Goal: Task Accomplishment & Management: Manage account settings

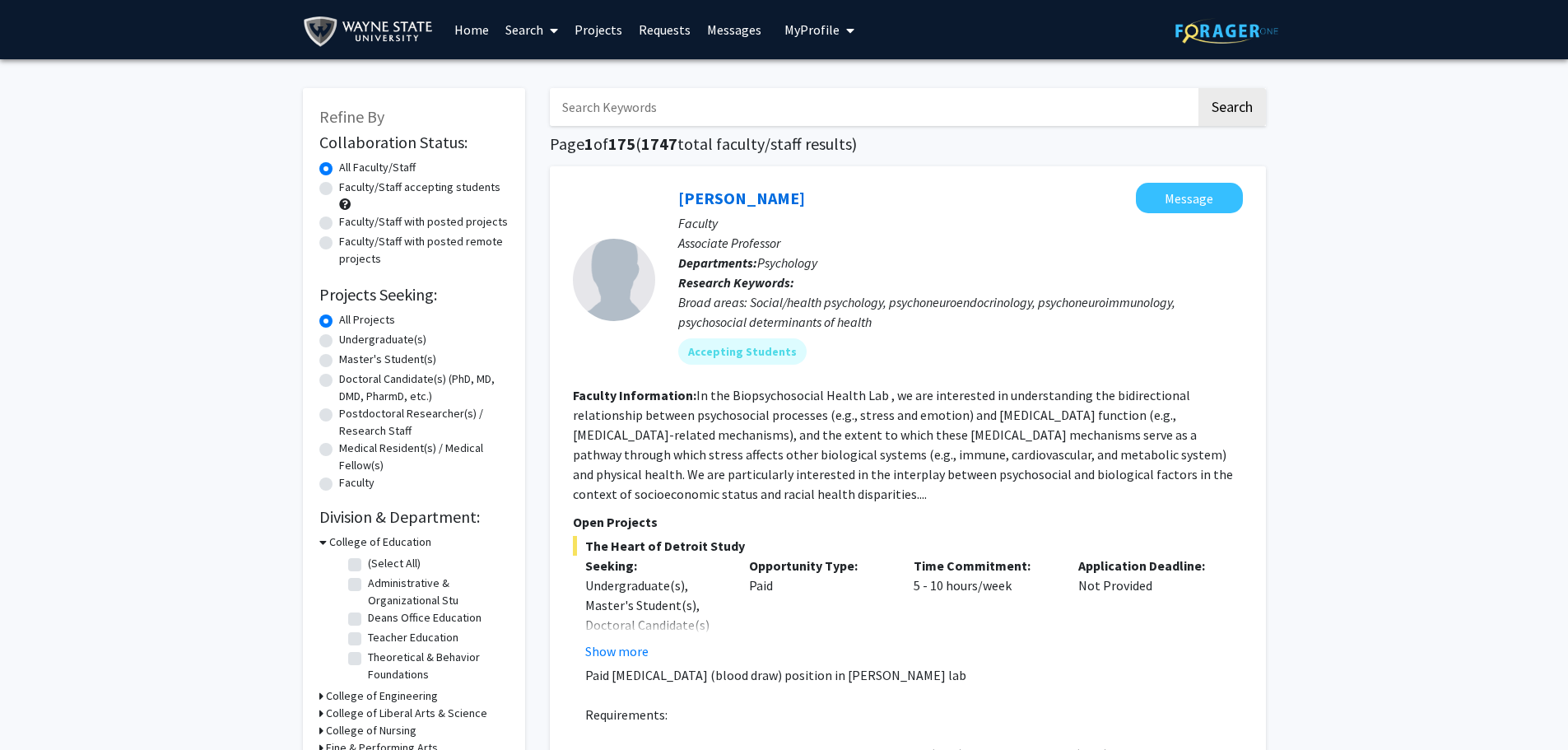
click at [643, 110] on input "Search Keywords" at bounding box center [872, 107] width 646 height 38
type input "jeffrey martin"
click at [1198, 88] on button "Search" at bounding box center [1232, 107] width 68 height 38
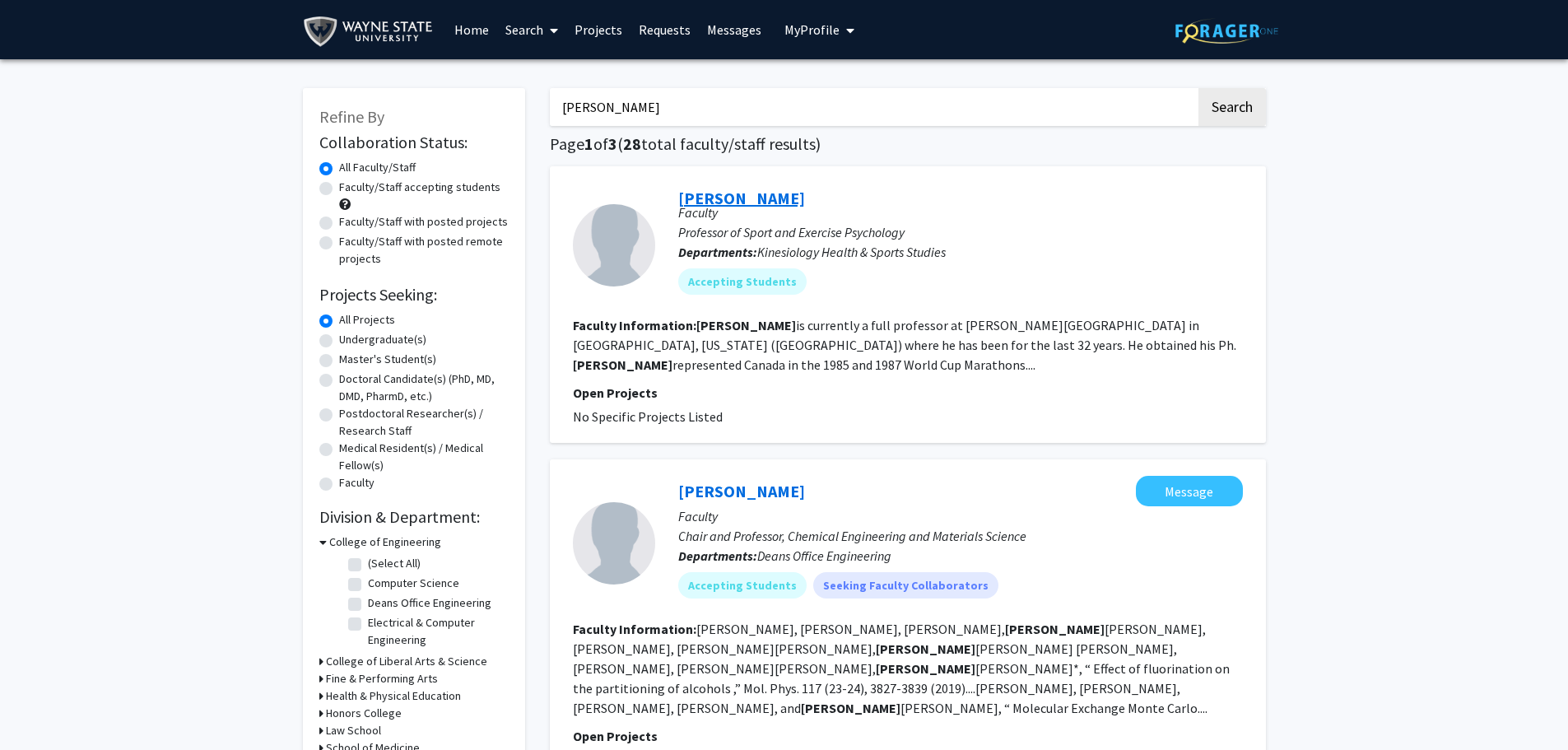
click at [763, 202] on link "[PERSON_NAME]" at bounding box center [741, 198] width 127 height 21
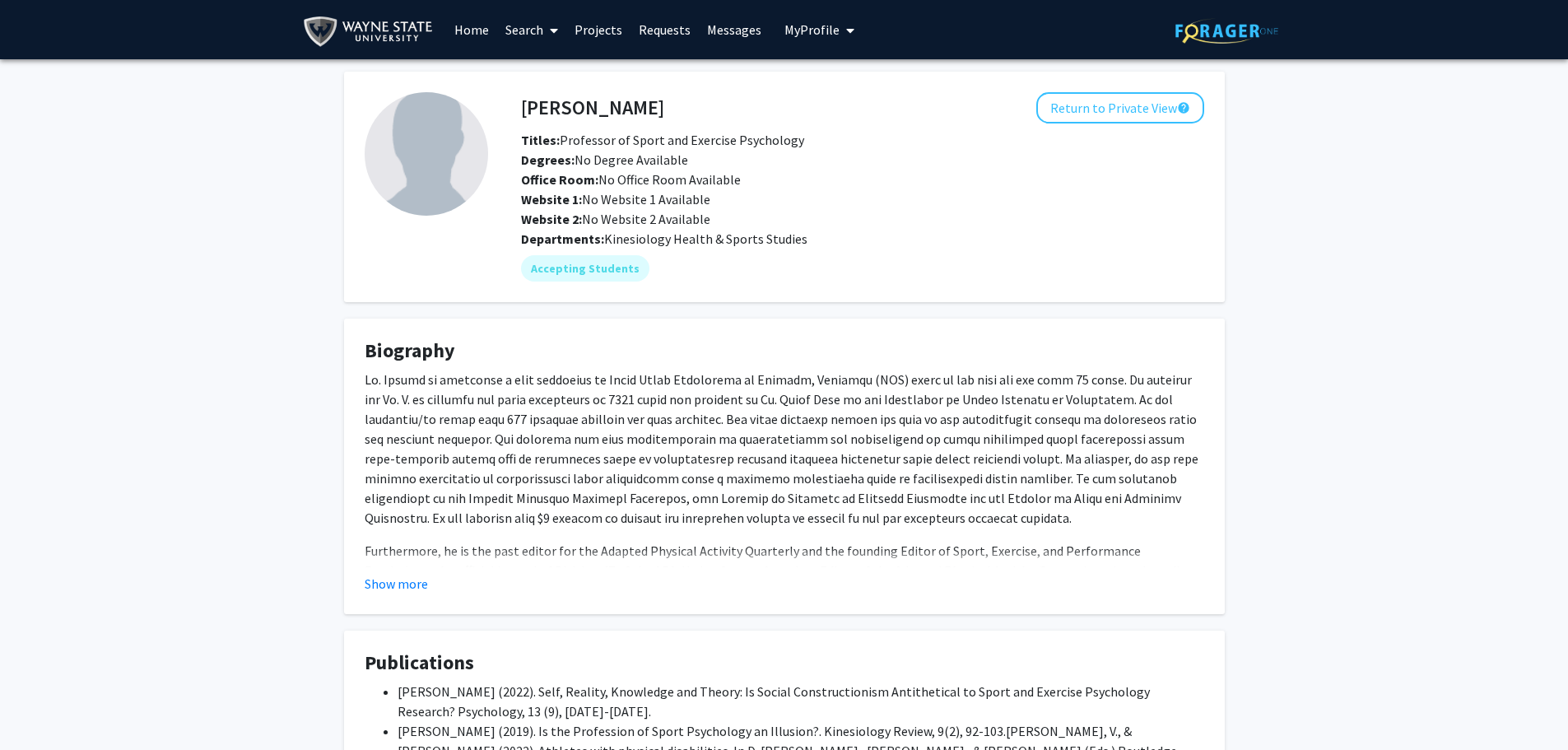
click at [826, 33] on span "My Profile" at bounding box center [812, 30] width 55 height 16
click at [876, 97] on span "View Profile" at bounding box center [887, 95] width 99 height 18
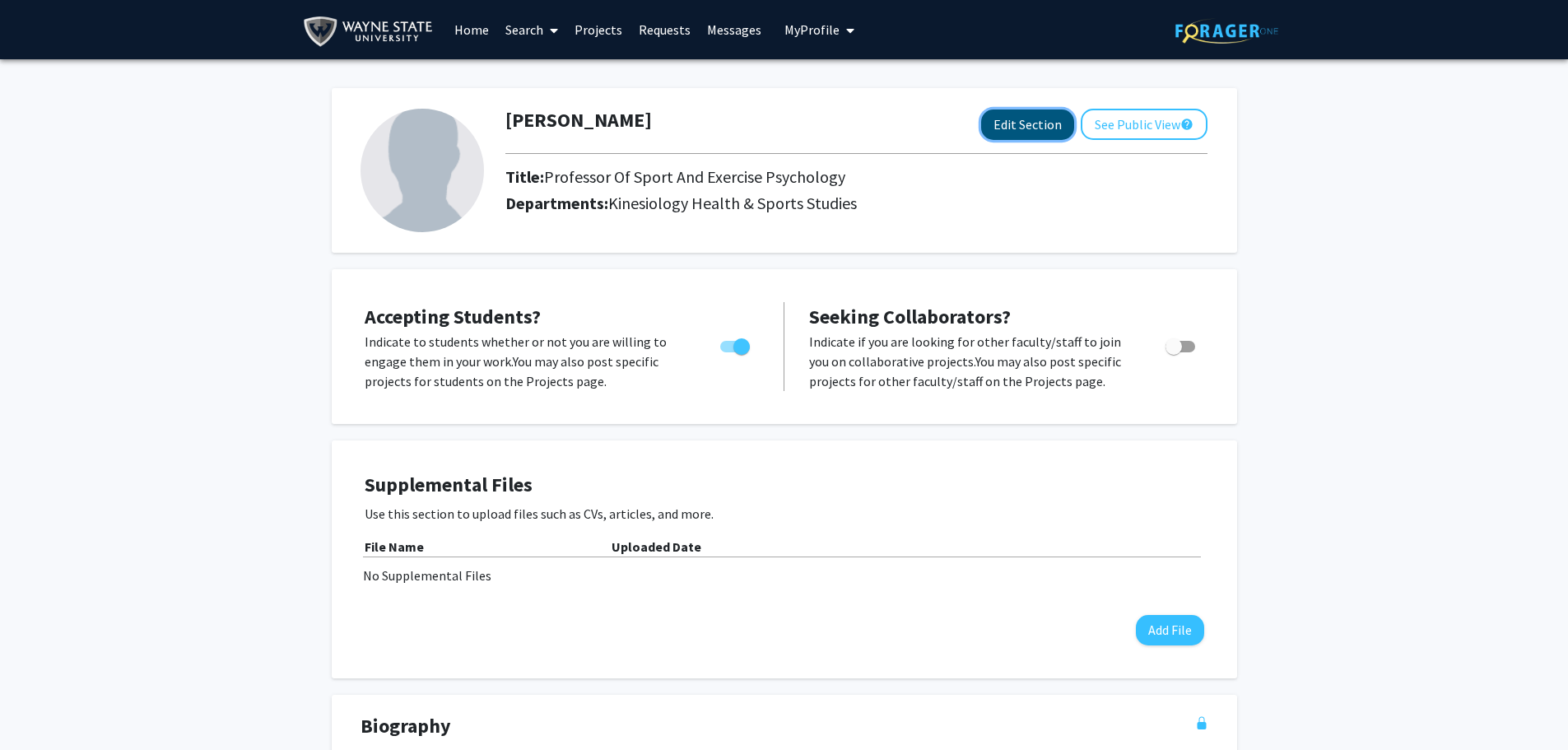
click at [1019, 124] on button "Edit Section" at bounding box center [1027, 125] width 93 height 31
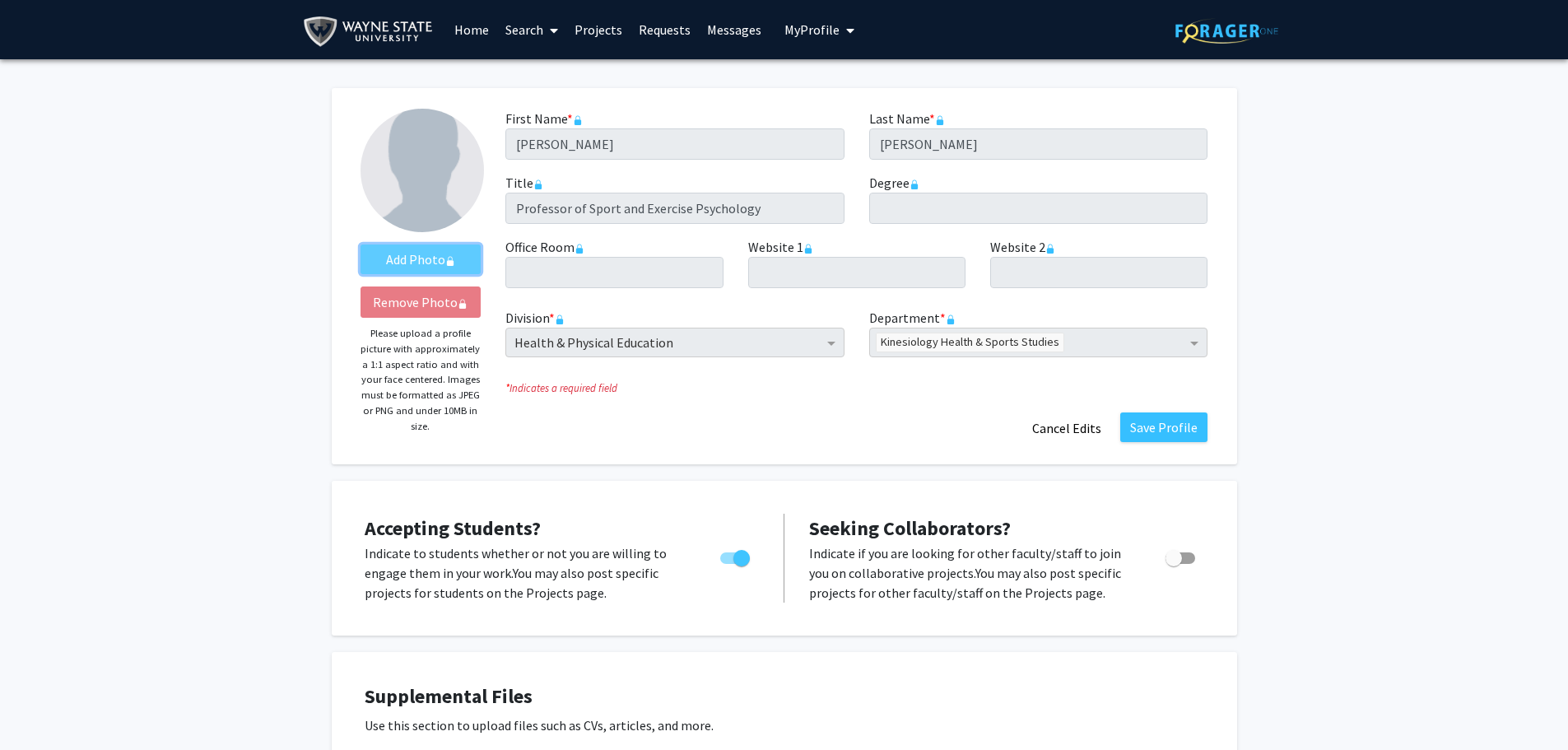
click at [411, 260] on label "Add Photo" at bounding box center [421, 258] width 121 height 30
click at [414, 261] on label "Add Photo" at bounding box center [421, 258] width 121 height 30
click at [820, 35] on span "My Profile" at bounding box center [812, 30] width 55 height 16
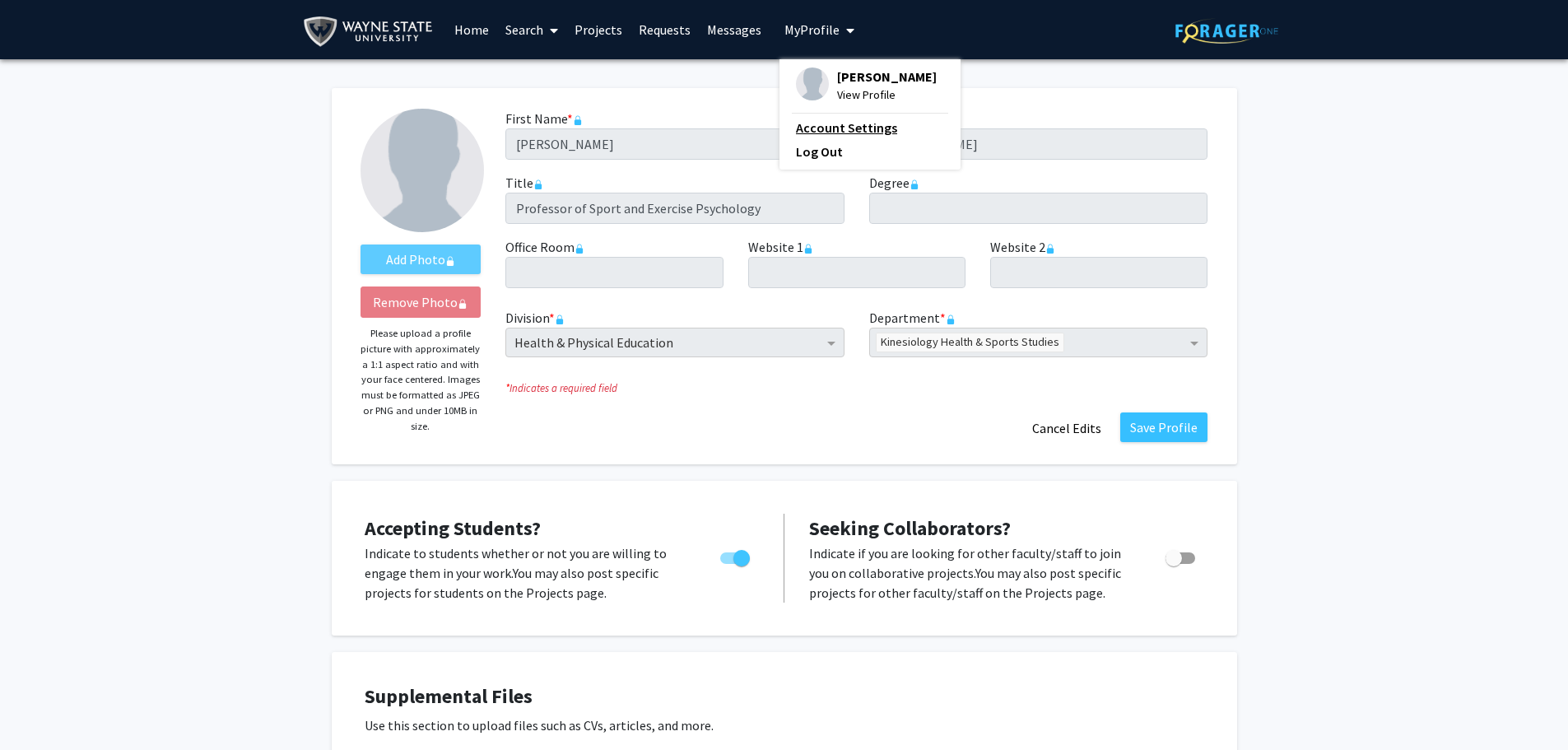
click at [866, 129] on link "Account Settings" at bounding box center [870, 127] width 148 height 20
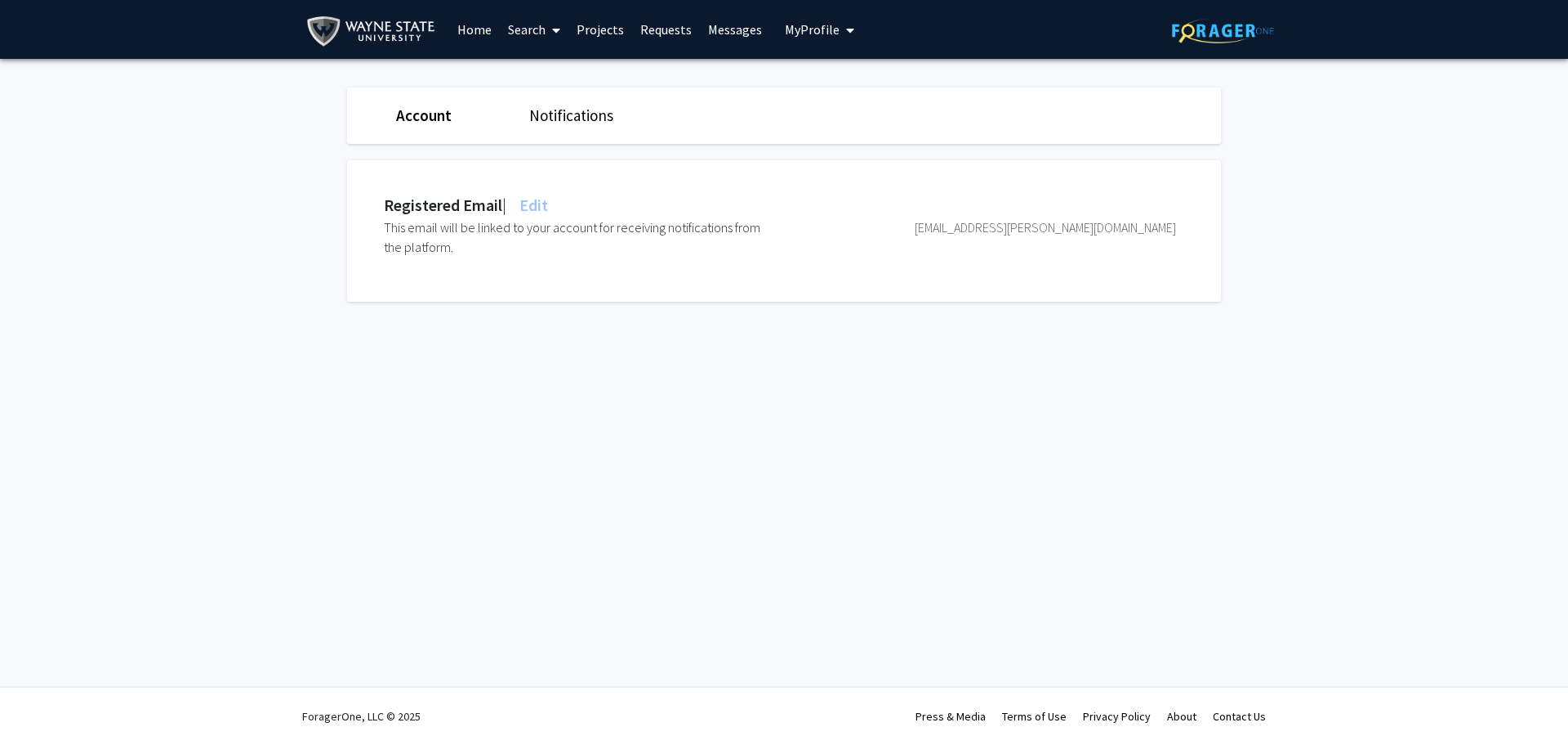
click at [808, 32] on span "My Profile" at bounding box center [812, 30] width 55 height 16
click at [864, 90] on span "View Profile" at bounding box center [886, 94] width 99 height 18
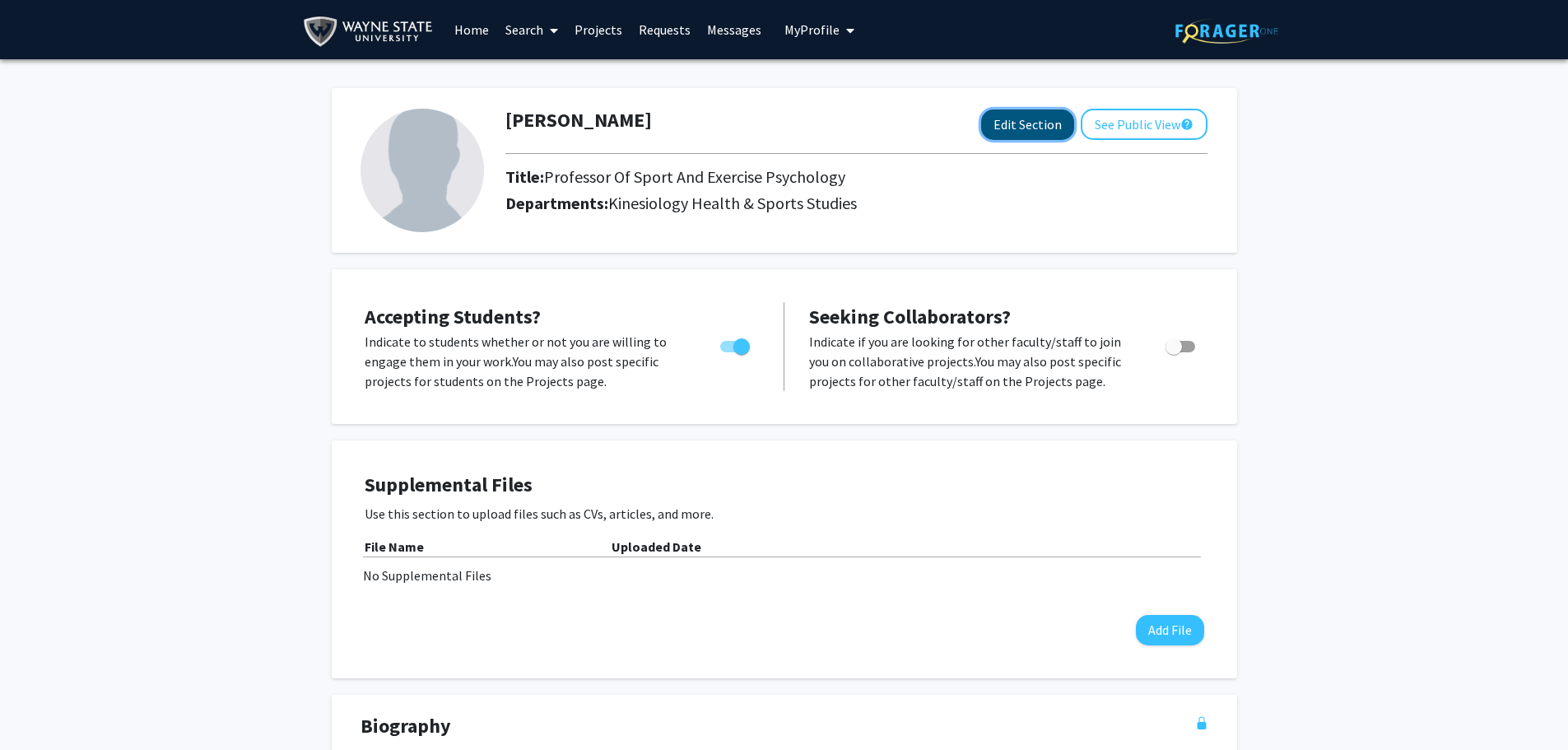
click at [1026, 127] on button "Edit Section" at bounding box center [1027, 125] width 93 height 31
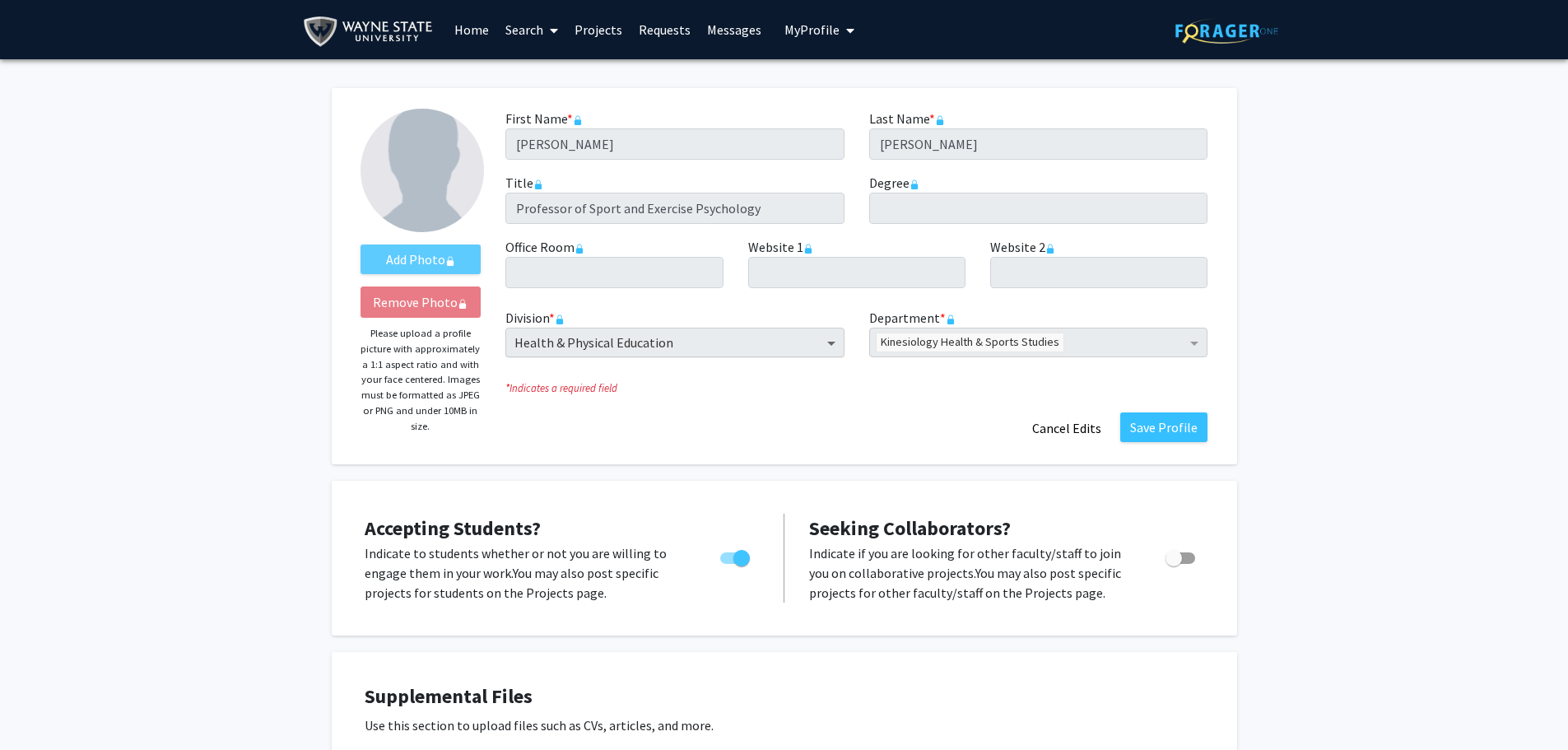
click at [825, 342] on span "Division" at bounding box center [833, 342] width 21 height 20
click at [437, 260] on label "Add Photo" at bounding box center [421, 258] width 121 height 30
click at [822, 32] on span "My Profile" at bounding box center [812, 30] width 55 height 16
click at [817, 151] on link "Log Out" at bounding box center [870, 152] width 148 height 20
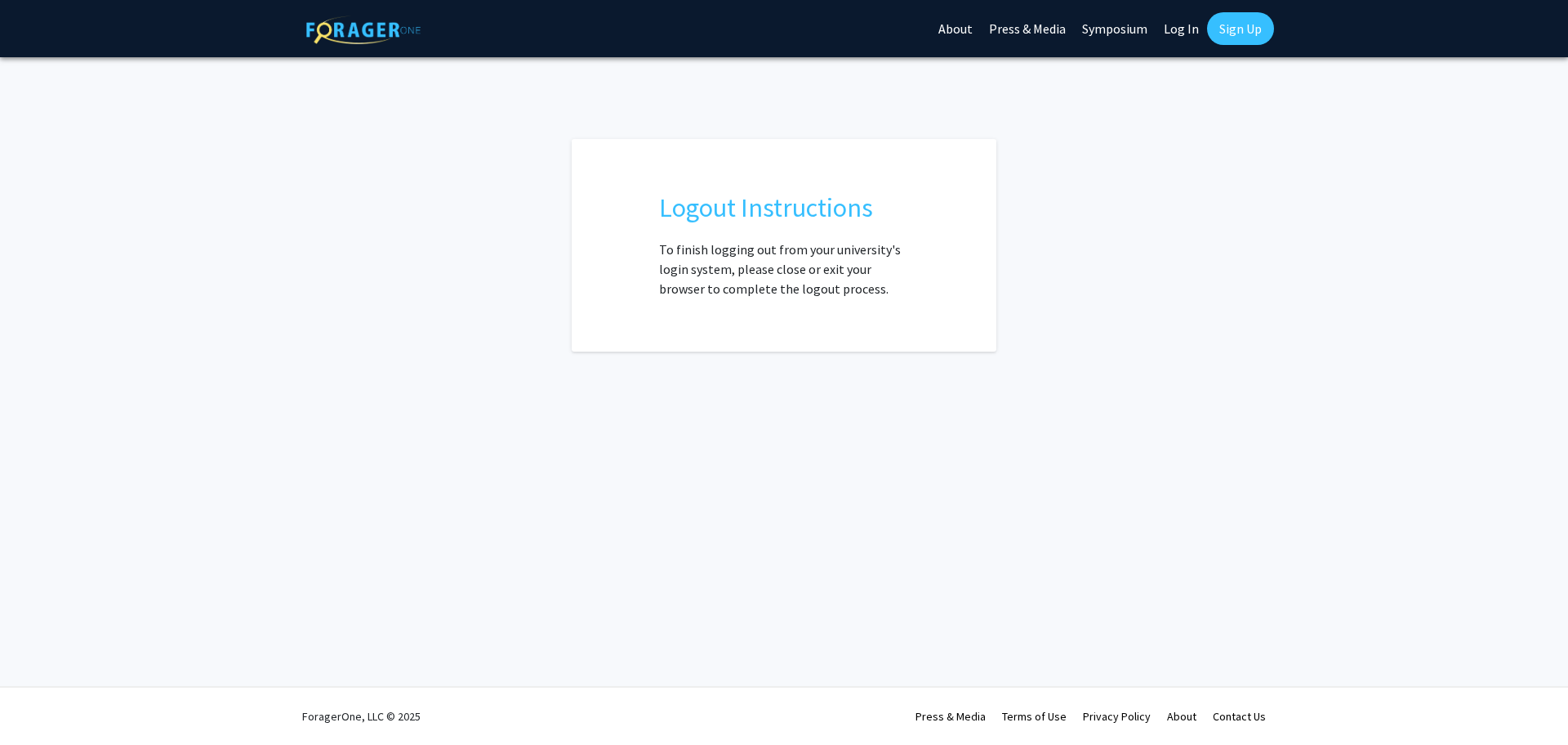
click at [1181, 30] on link "Log In" at bounding box center [1180, 29] width 51 height 57
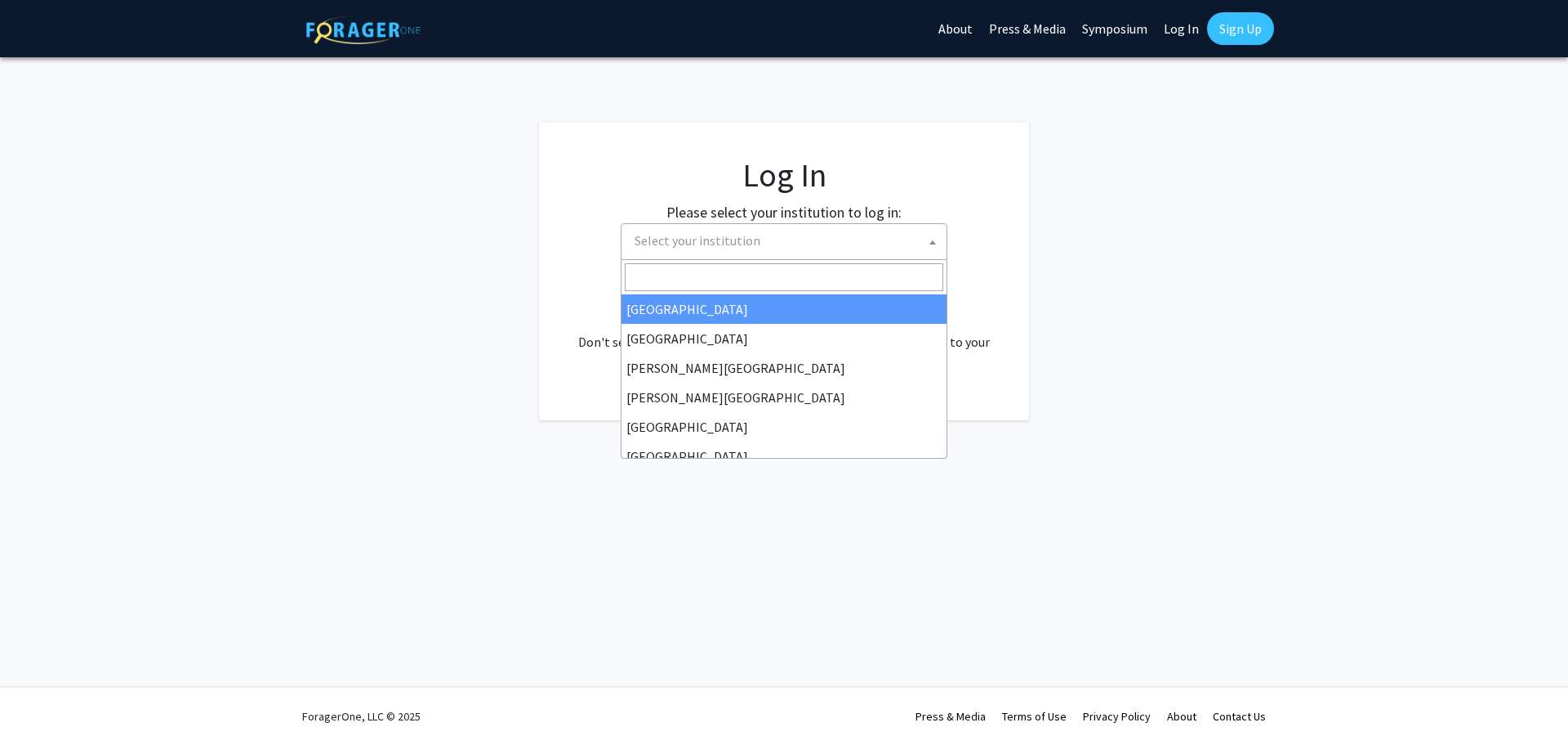
click at [830, 241] on span "Select your institution" at bounding box center [787, 240] width 318 height 33
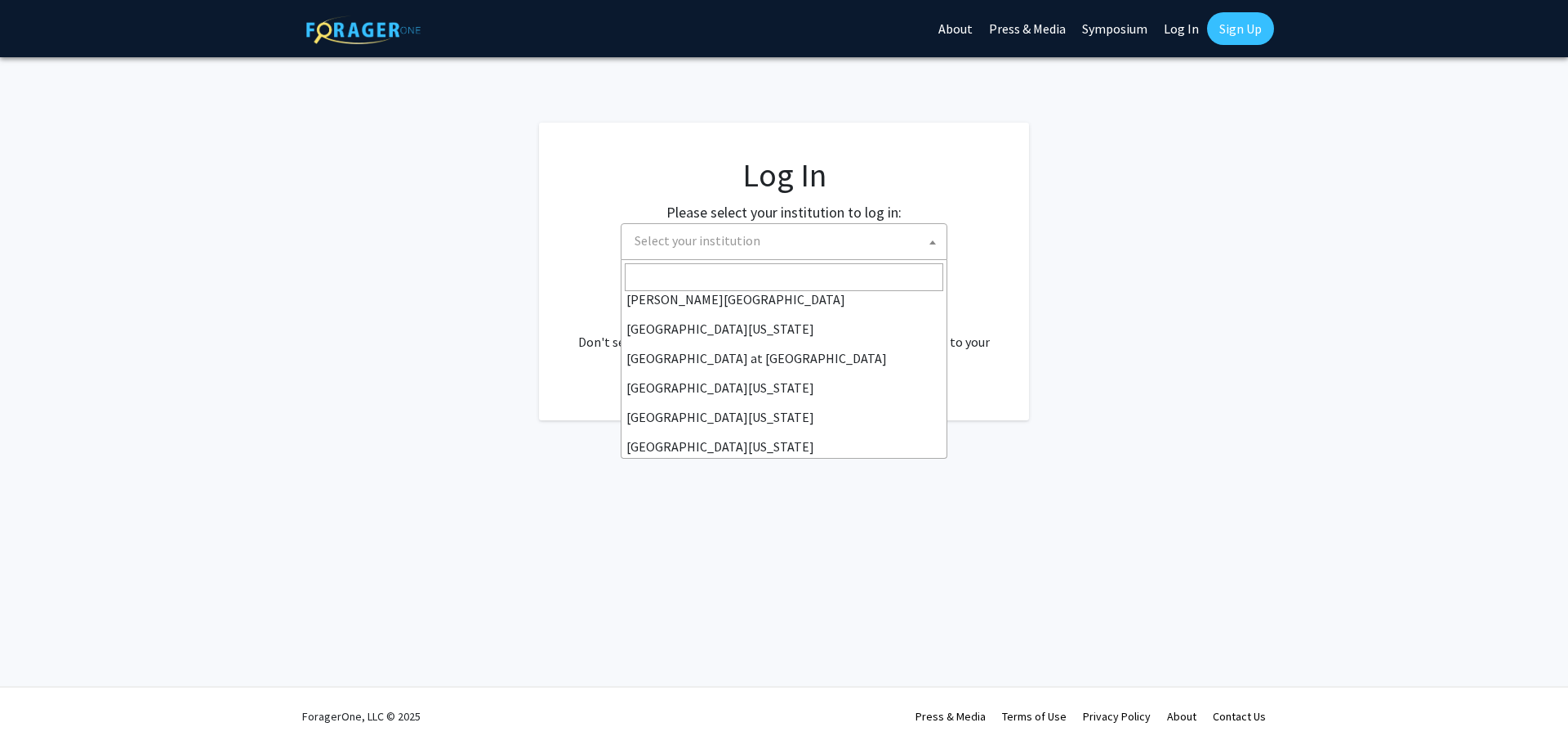
scroll to position [572, 0]
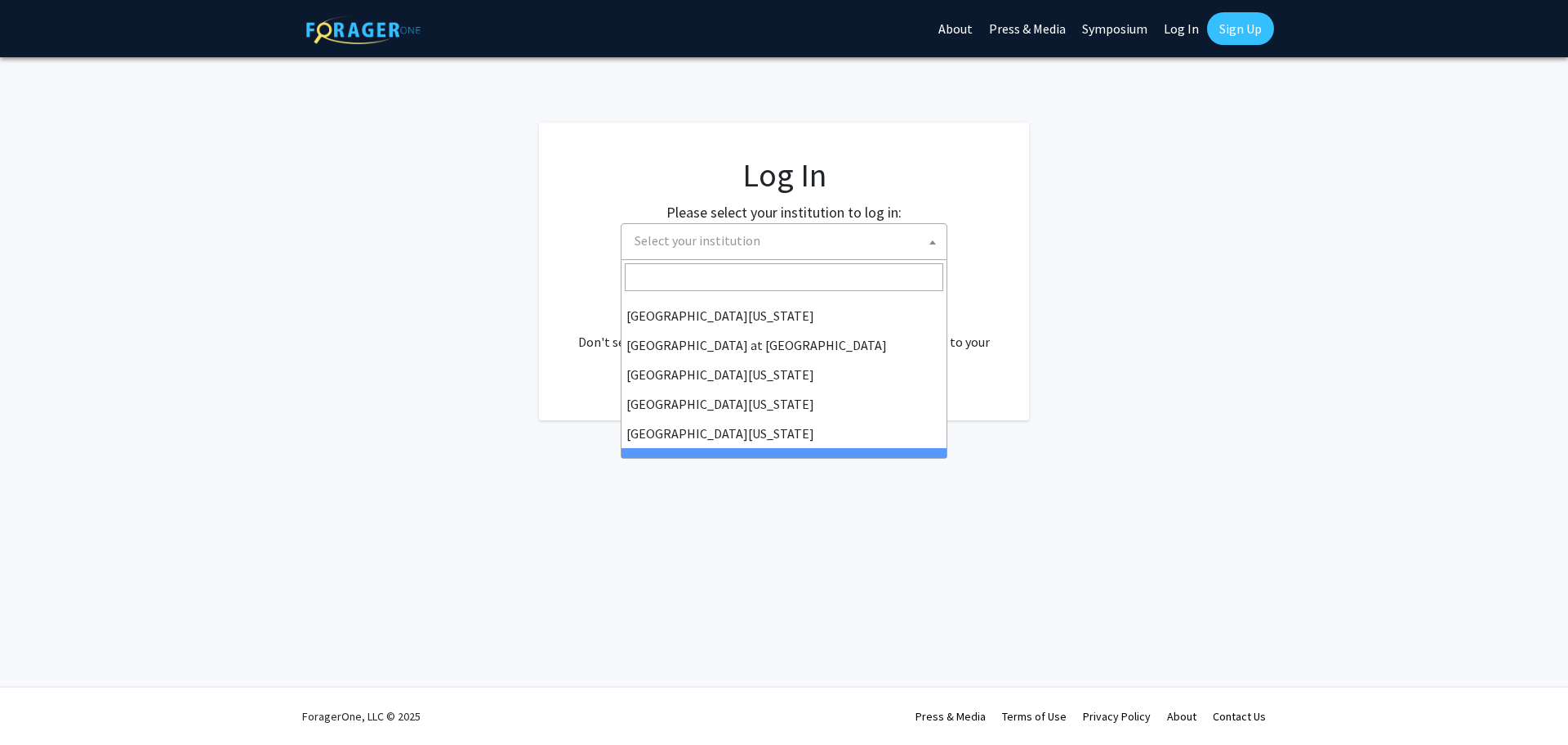
select select "21"
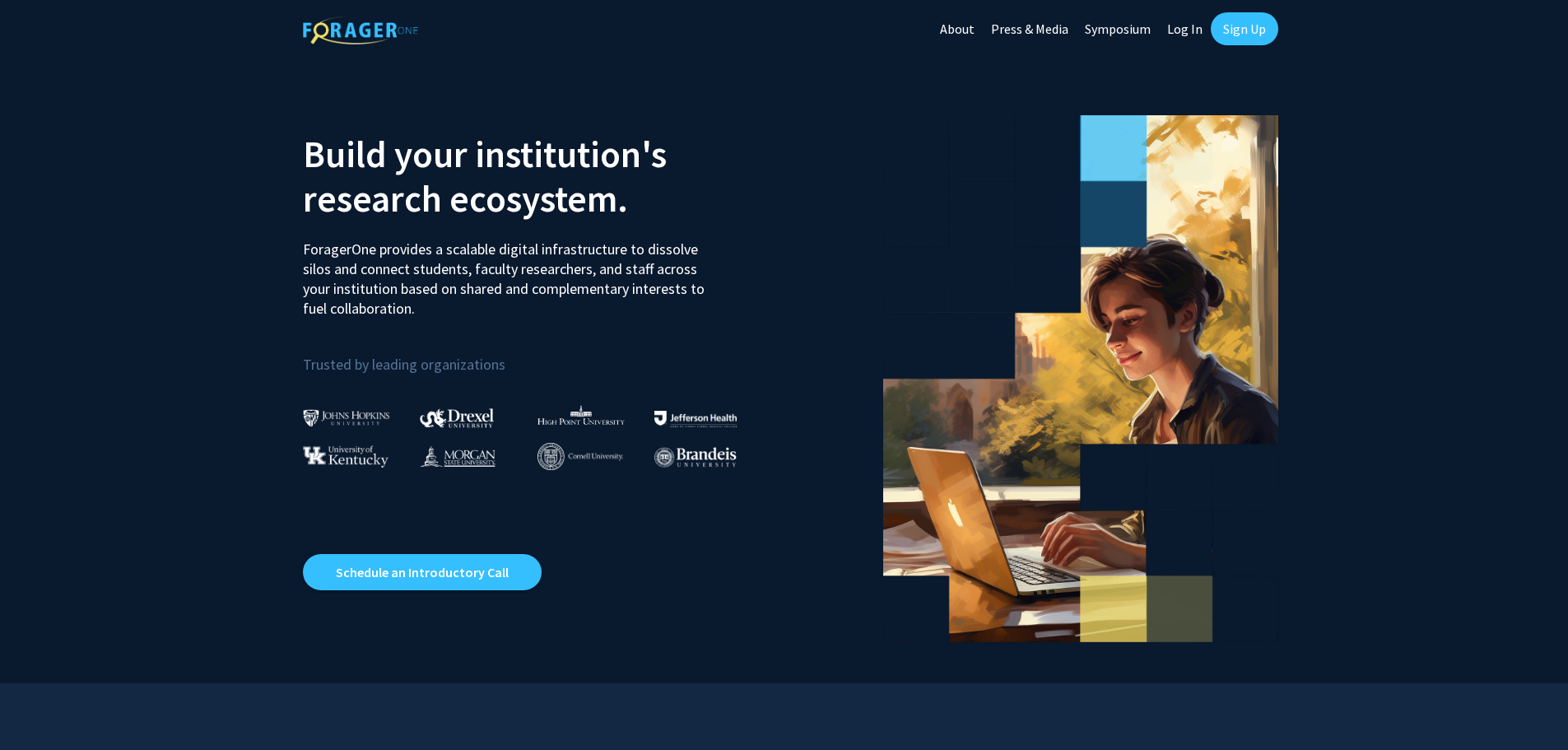
click at [1182, 32] on link "Log In" at bounding box center [1184, 29] width 52 height 58
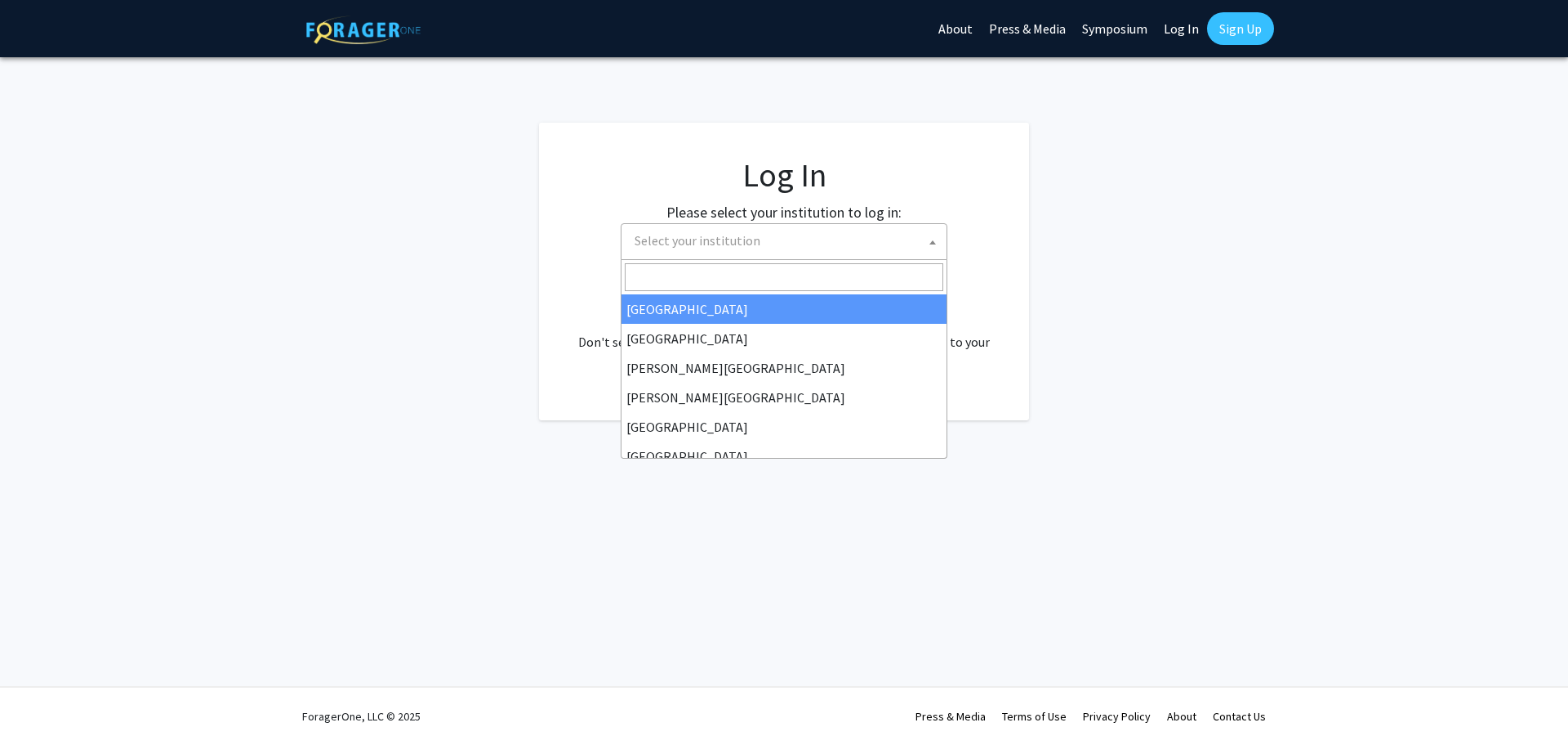
click at [905, 241] on span "Select your institution" at bounding box center [787, 240] width 318 height 33
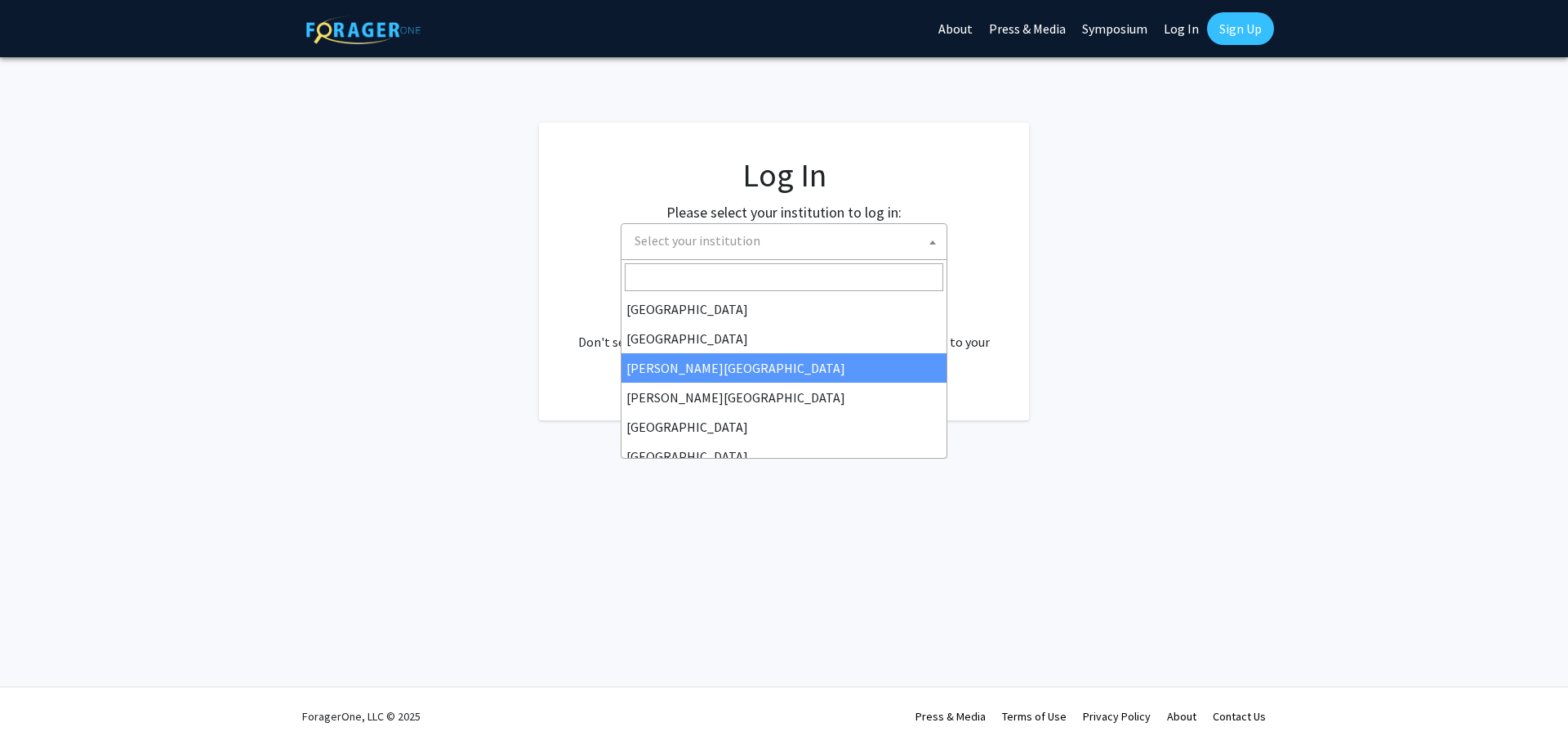
scroll to position [572, 0]
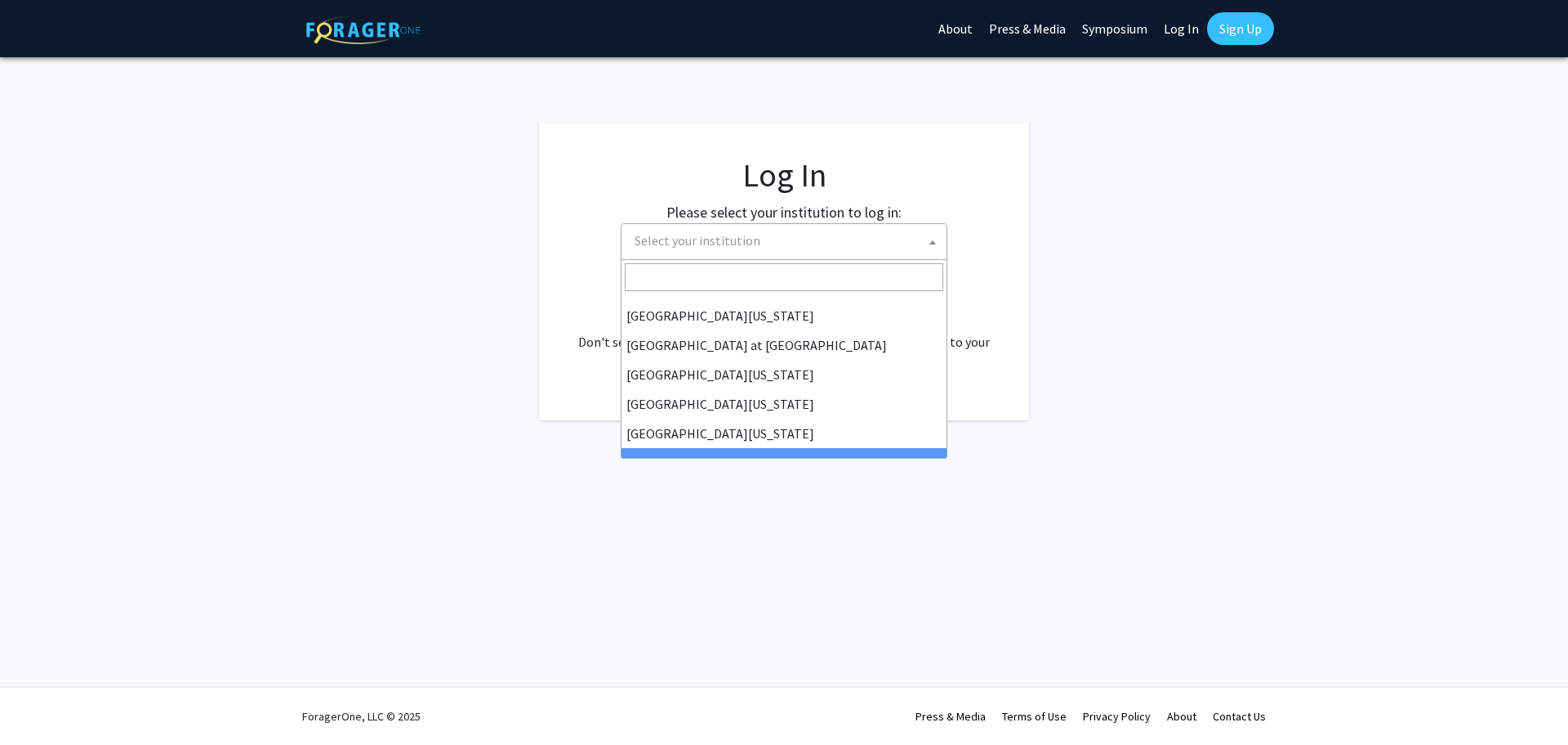
select select "21"
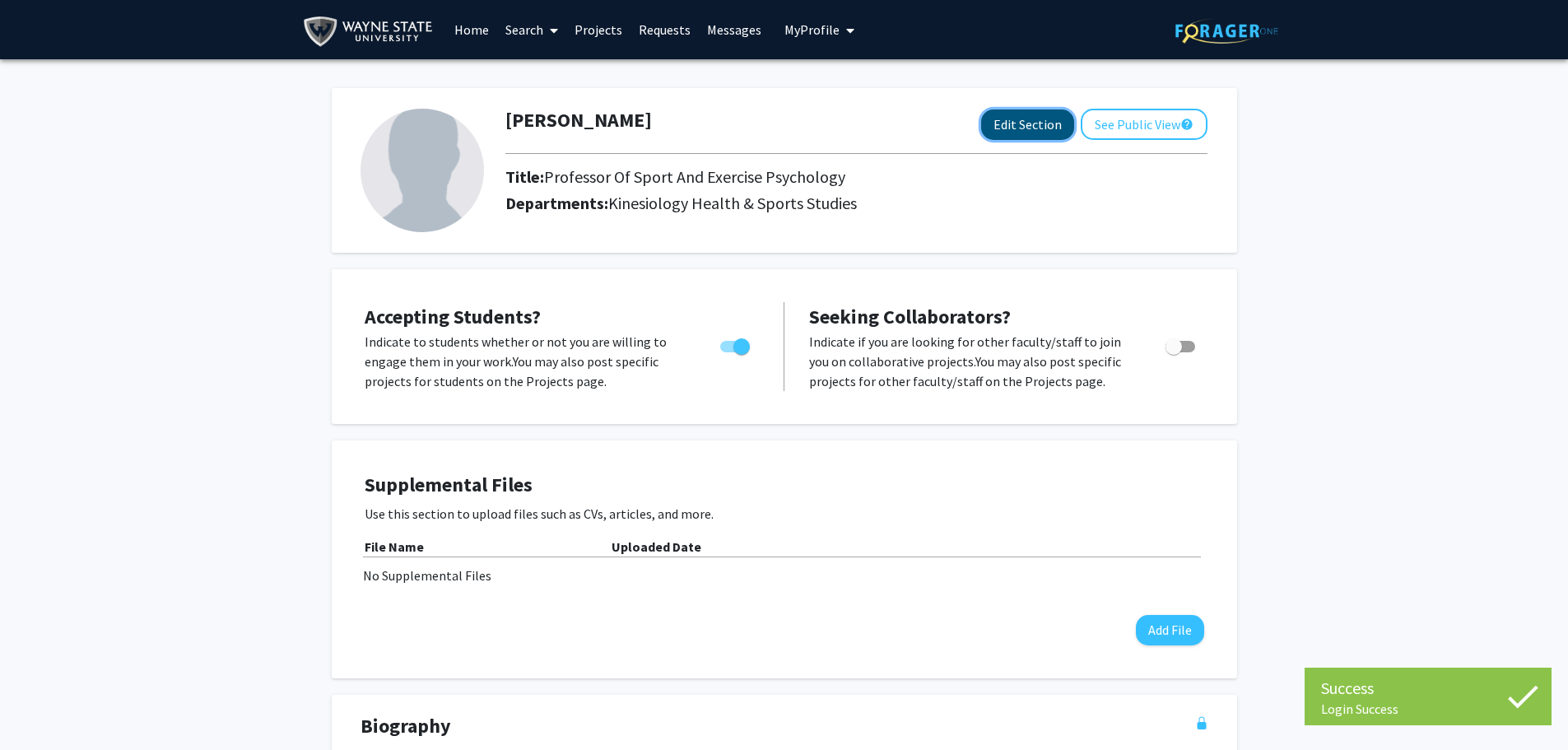
click at [1024, 126] on button "Edit Section" at bounding box center [1027, 125] width 93 height 31
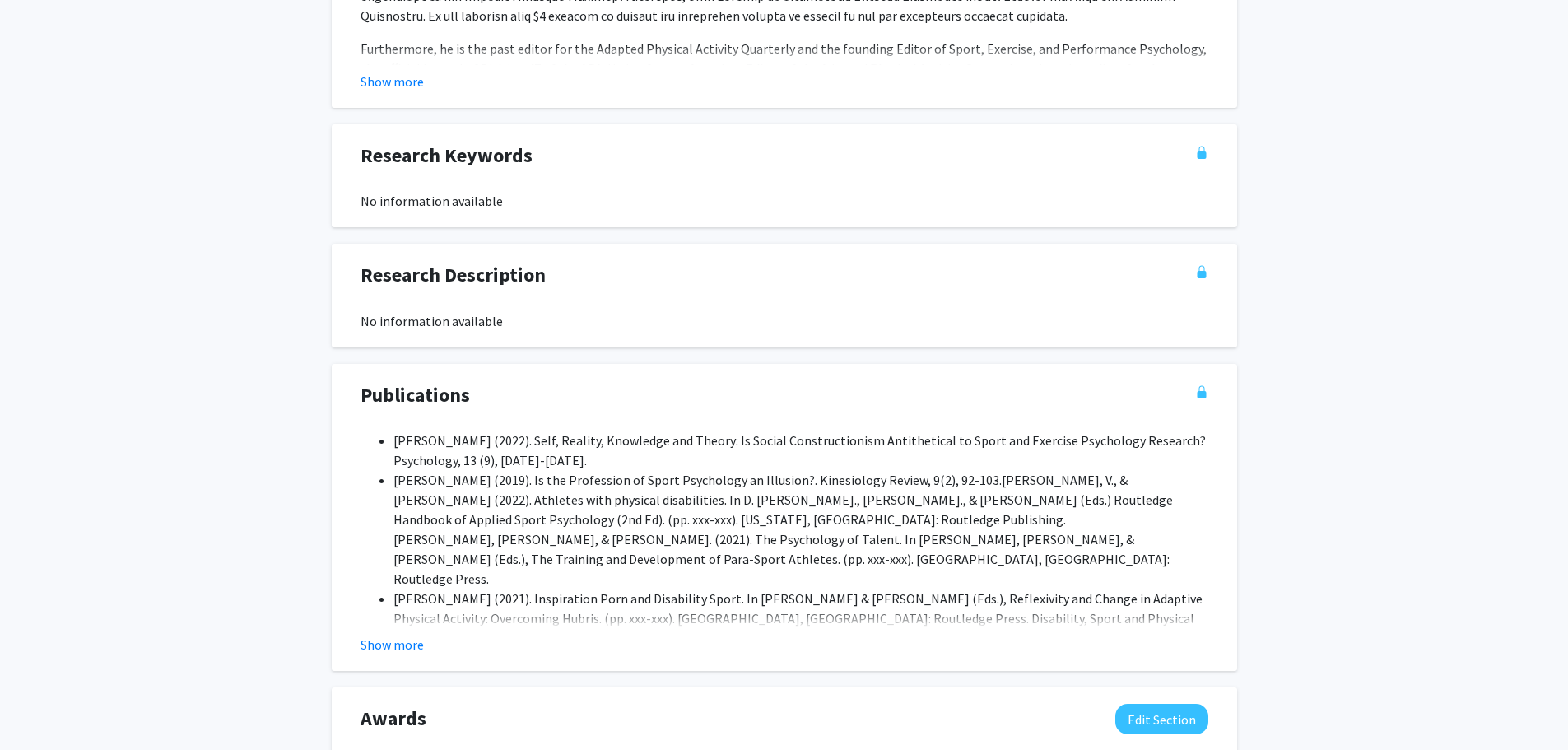
scroll to position [1250, 0]
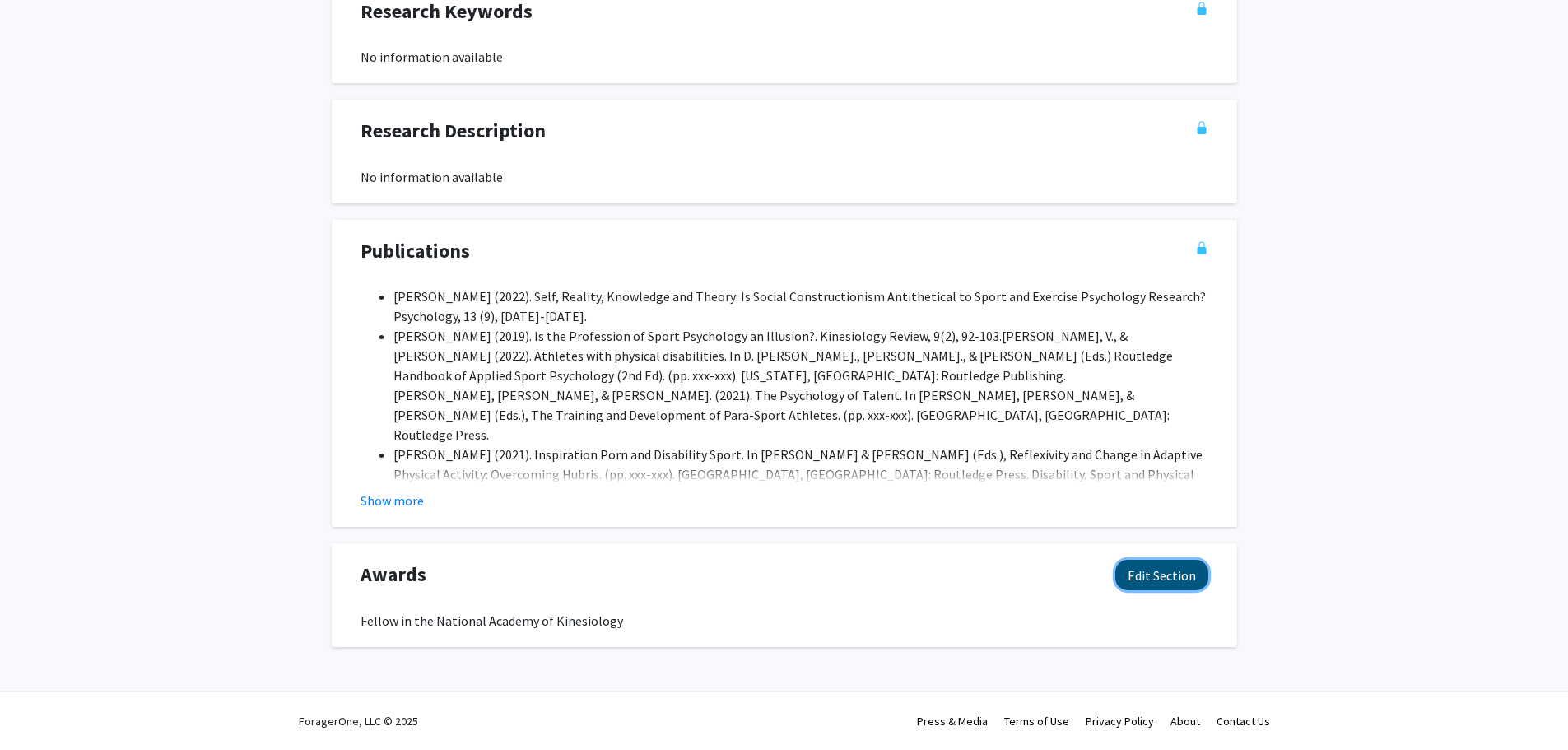
click at [1155, 569] on button "Edit Section" at bounding box center [1161, 575] width 93 height 31
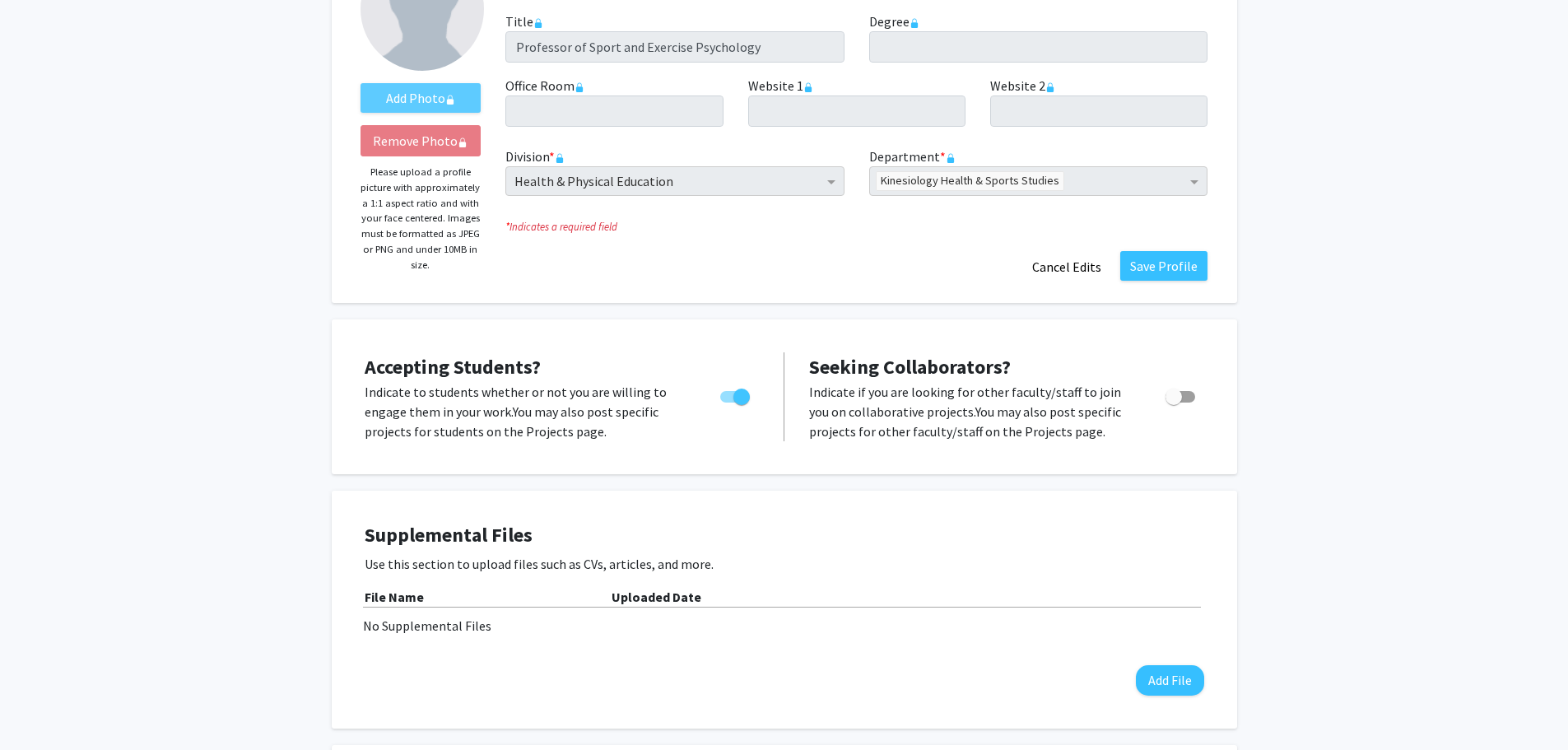
scroll to position [0, 0]
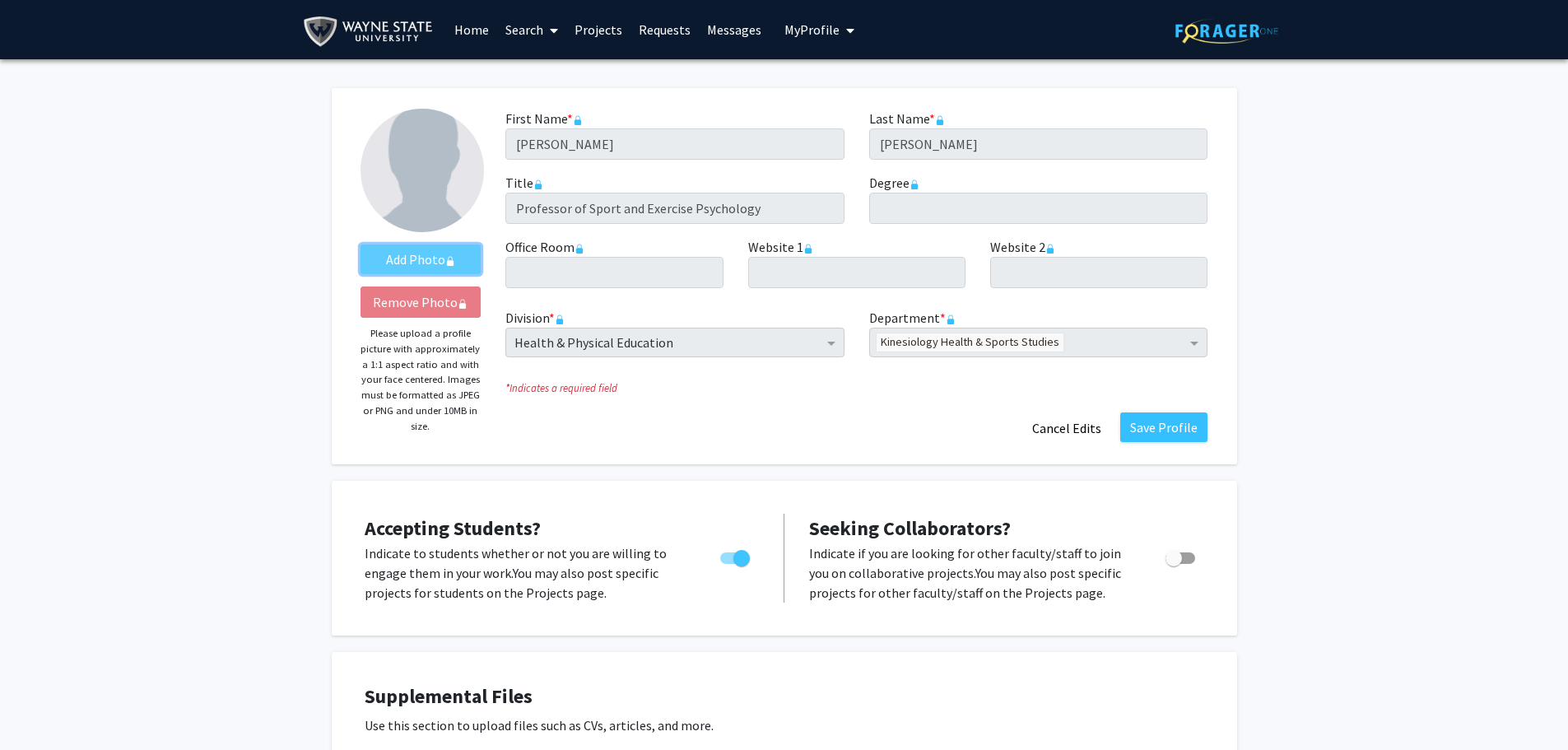
click at [410, 259] on label "Add Photo" at bounding box center [421, 258] width 121 height 30
click at [378, 258] on label "Add Photo" at bounding box center [421, 258] width 121 height 30
click at [391, 258] on label "Add Photo" at bounding box center [421, 258] width 121 height 30
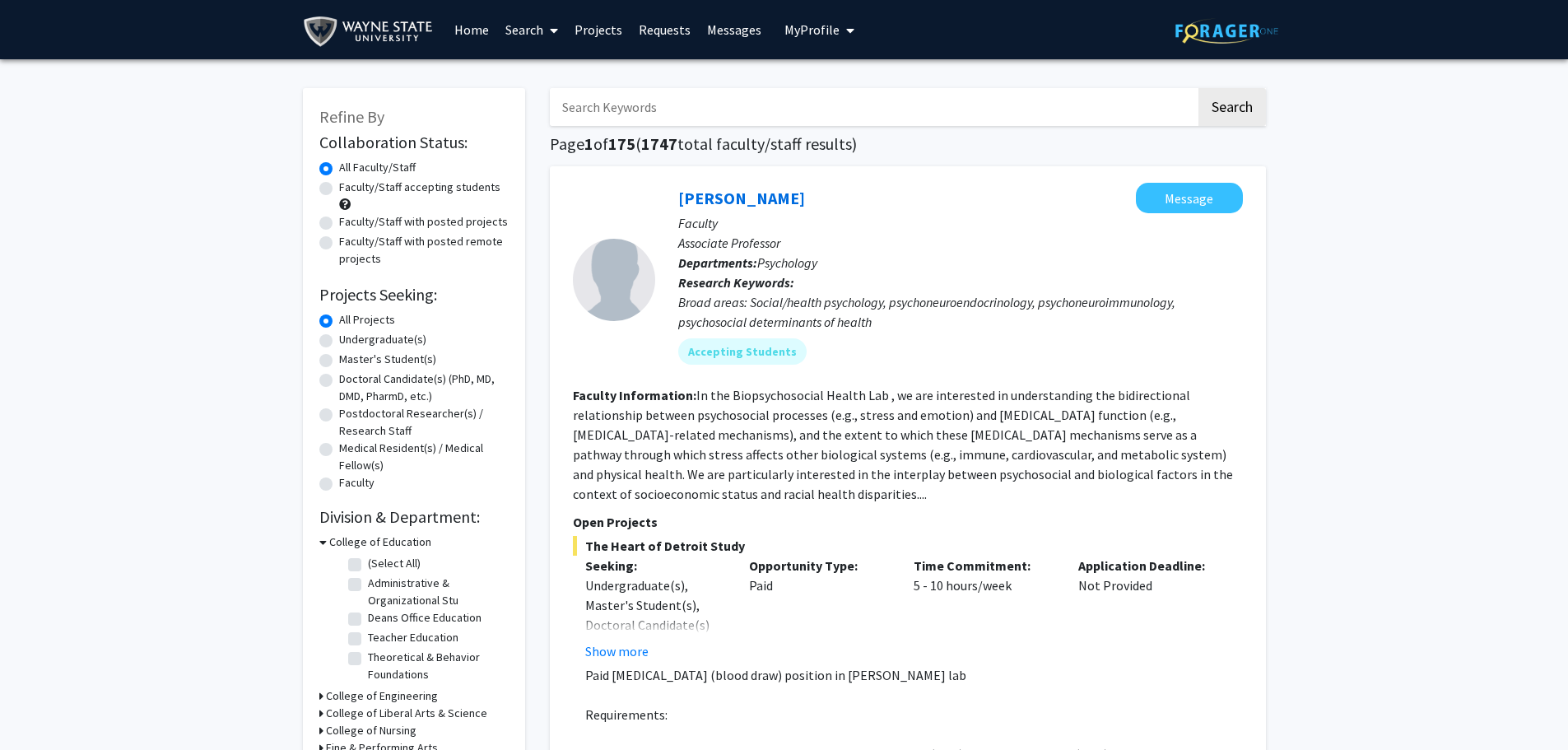
drag, startPoint x: 670, startPoint y: 108, endPoint x: 546, endPoint y: 102, distance: 124.1
type input "jeffrey martin"
click at [1244, 112] on button "Search" at bounding box center [1232, 107] width 68 height 38
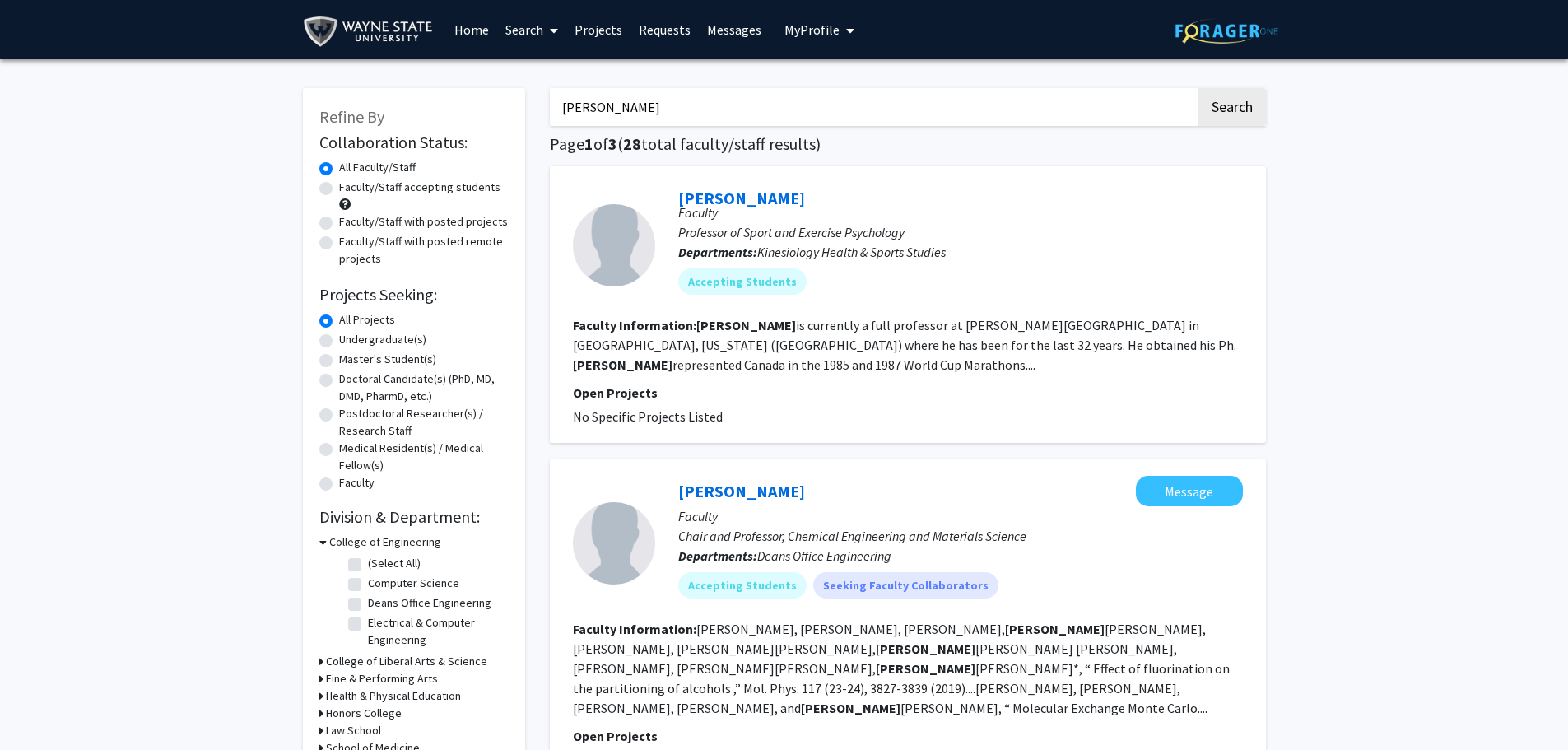
click at [602, 33] on link "Projects" at bounding box center [597, 30] width 64 height 58
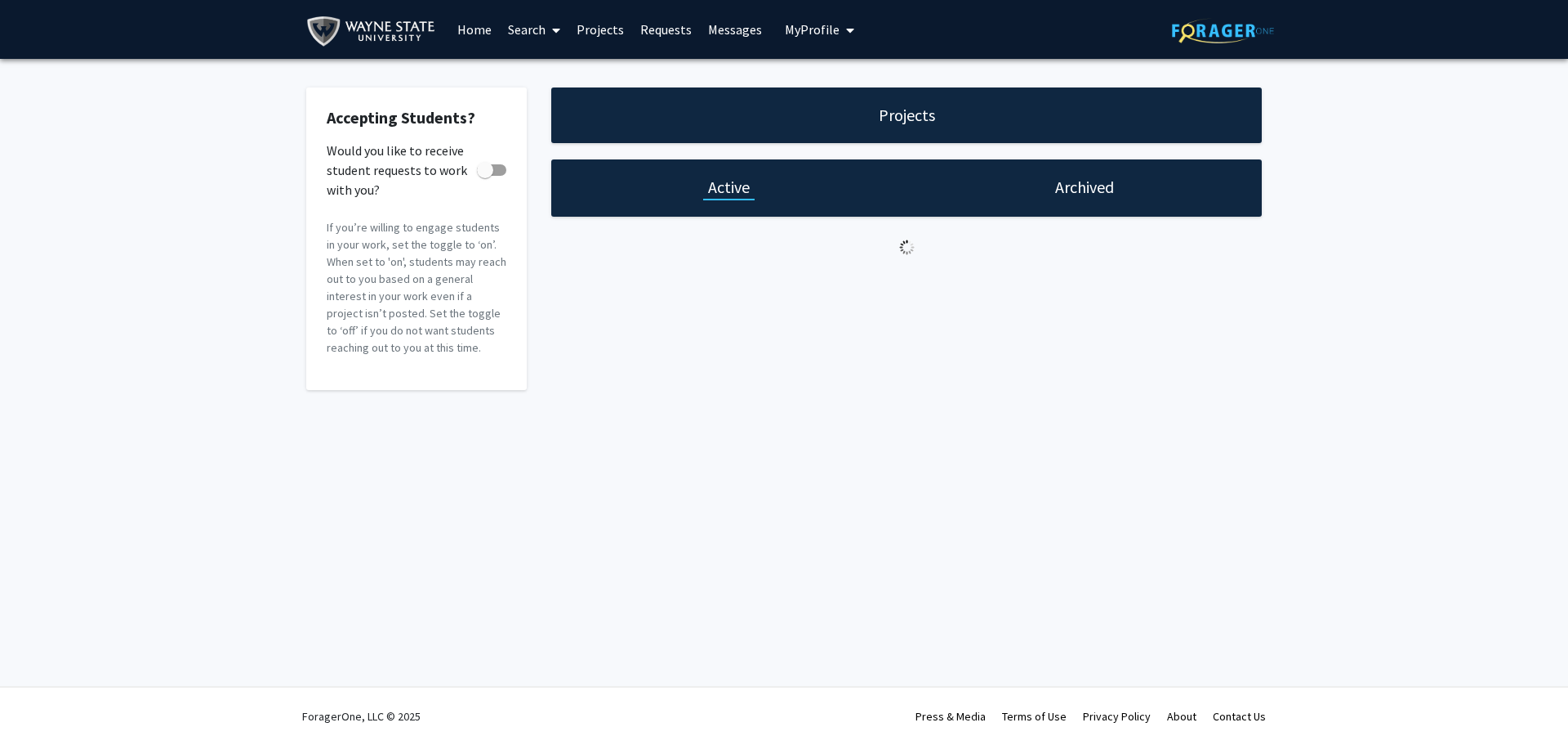
checkbox input "true"
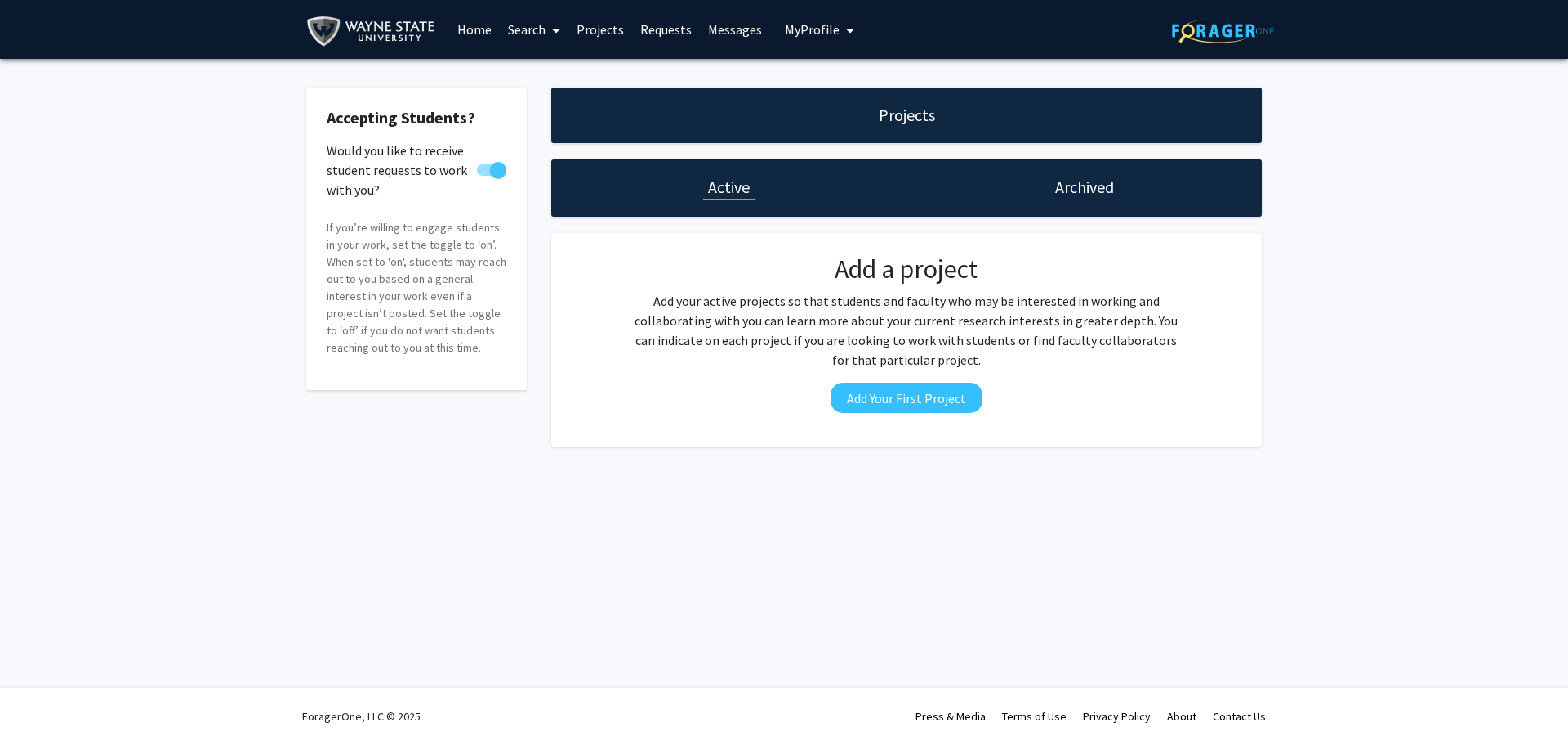
click at [534, 32] on link "Search" at bounding box center [534, 30] width 68 height 57
click at [562, 109] on span "Students" at bounding box center [549, 108] width 100 height 32
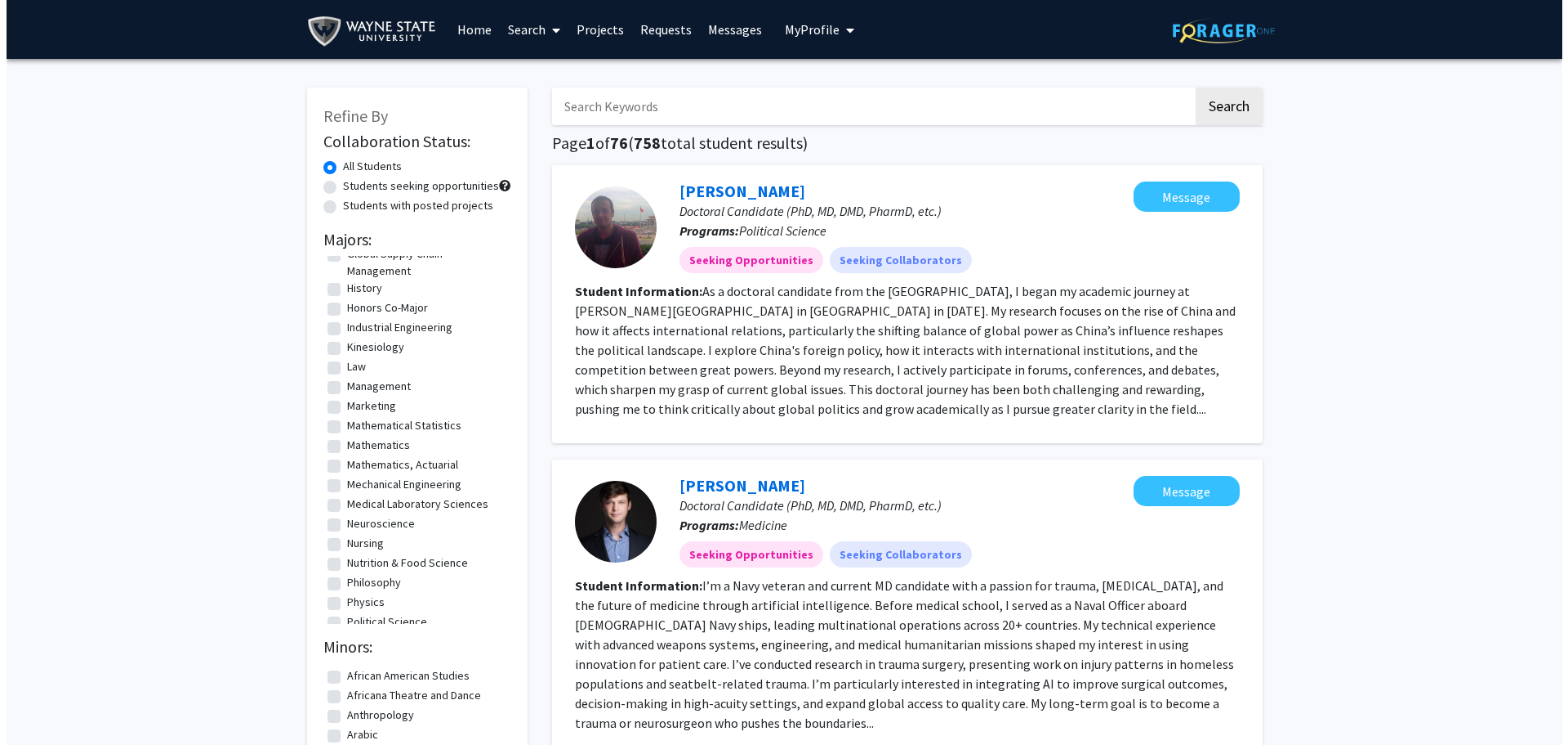
scroll to position [554, 0]
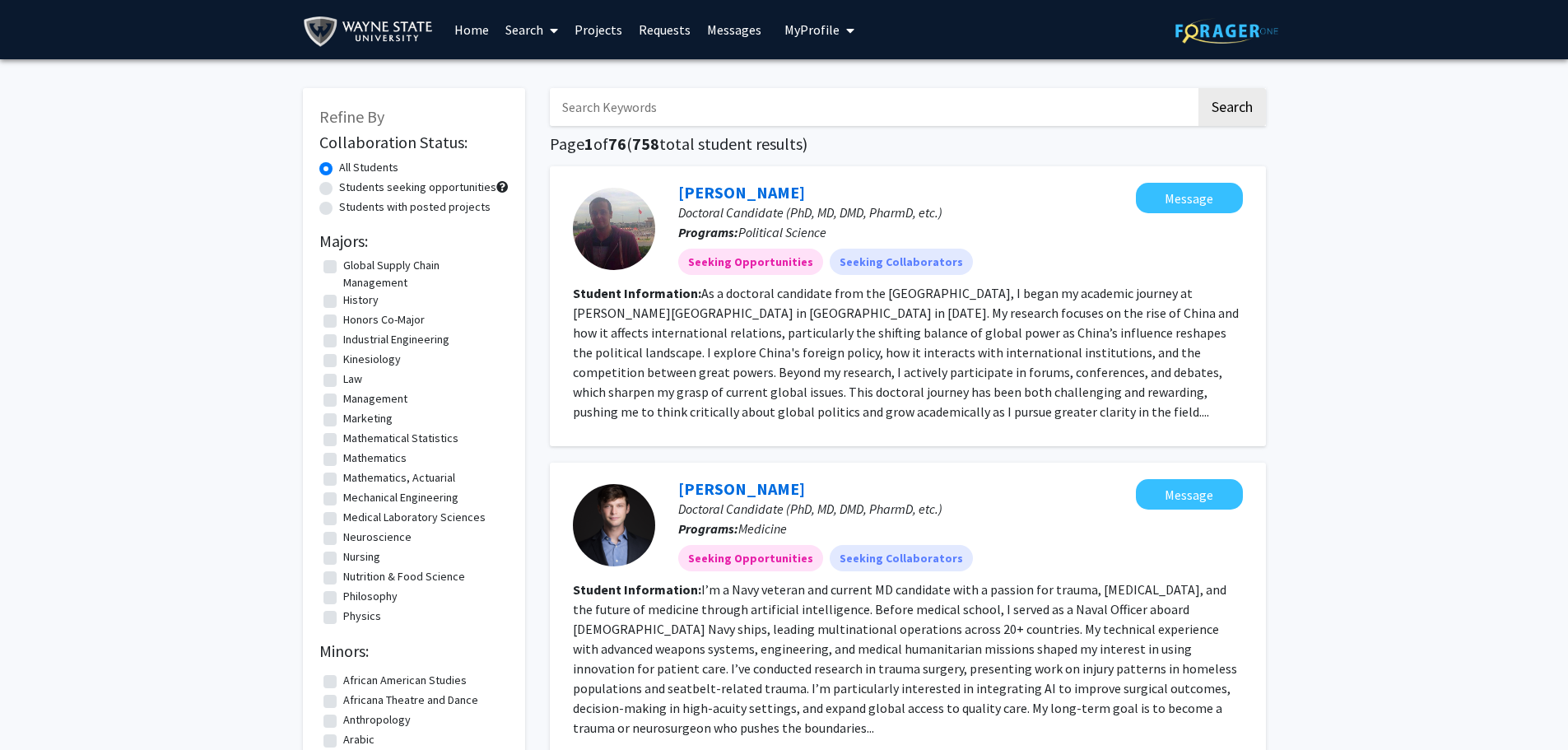
click at [371, 361] on label "Kinesiology" at bounding box center [372, 359] width 58 height 17
click at [354, 361] on input "Kinesiology" at bounding box center [349, 356] width 11 height 11
checkbox input "true"
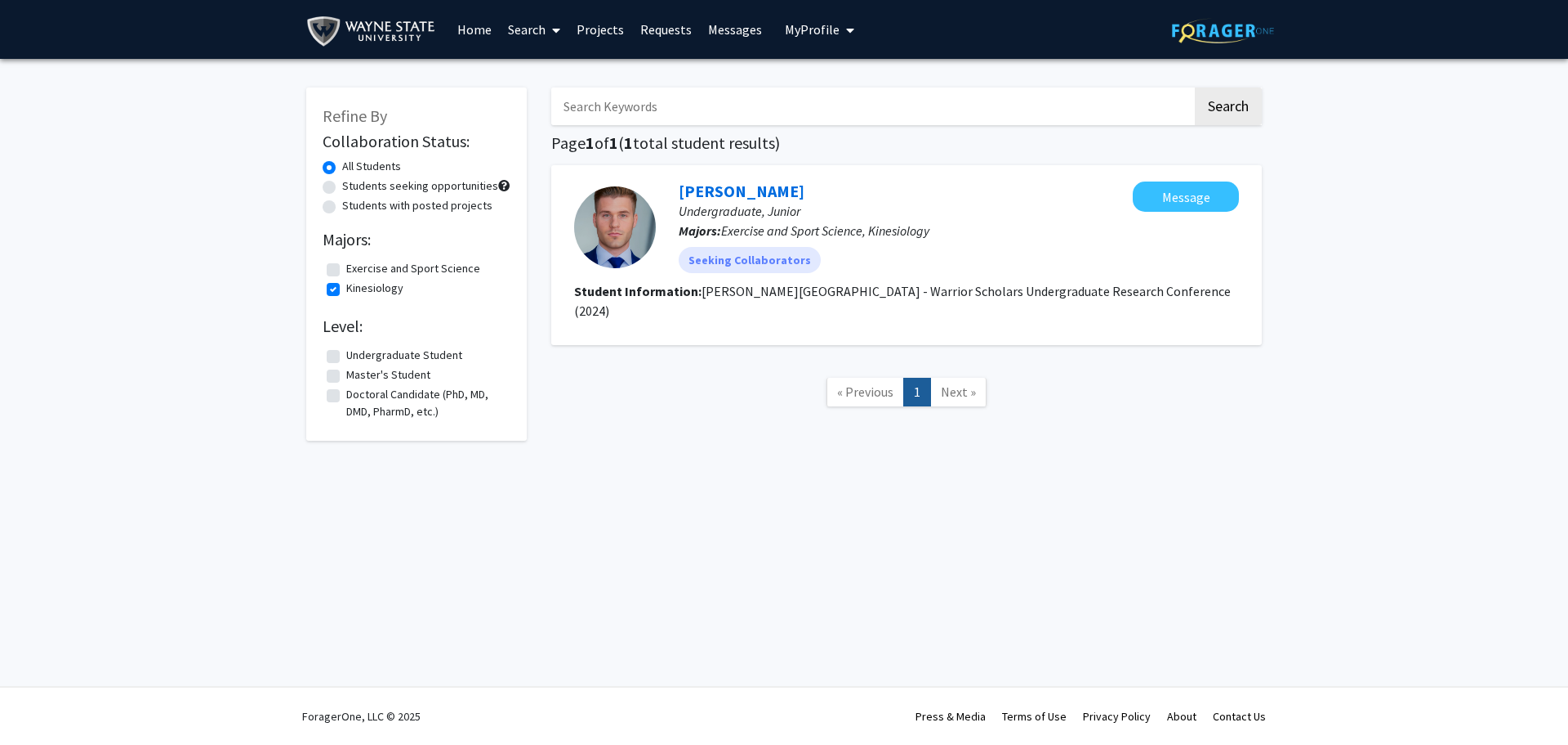
click at [476, 32] on link "Home" at bounding box center [475, 30] width 50 height 57
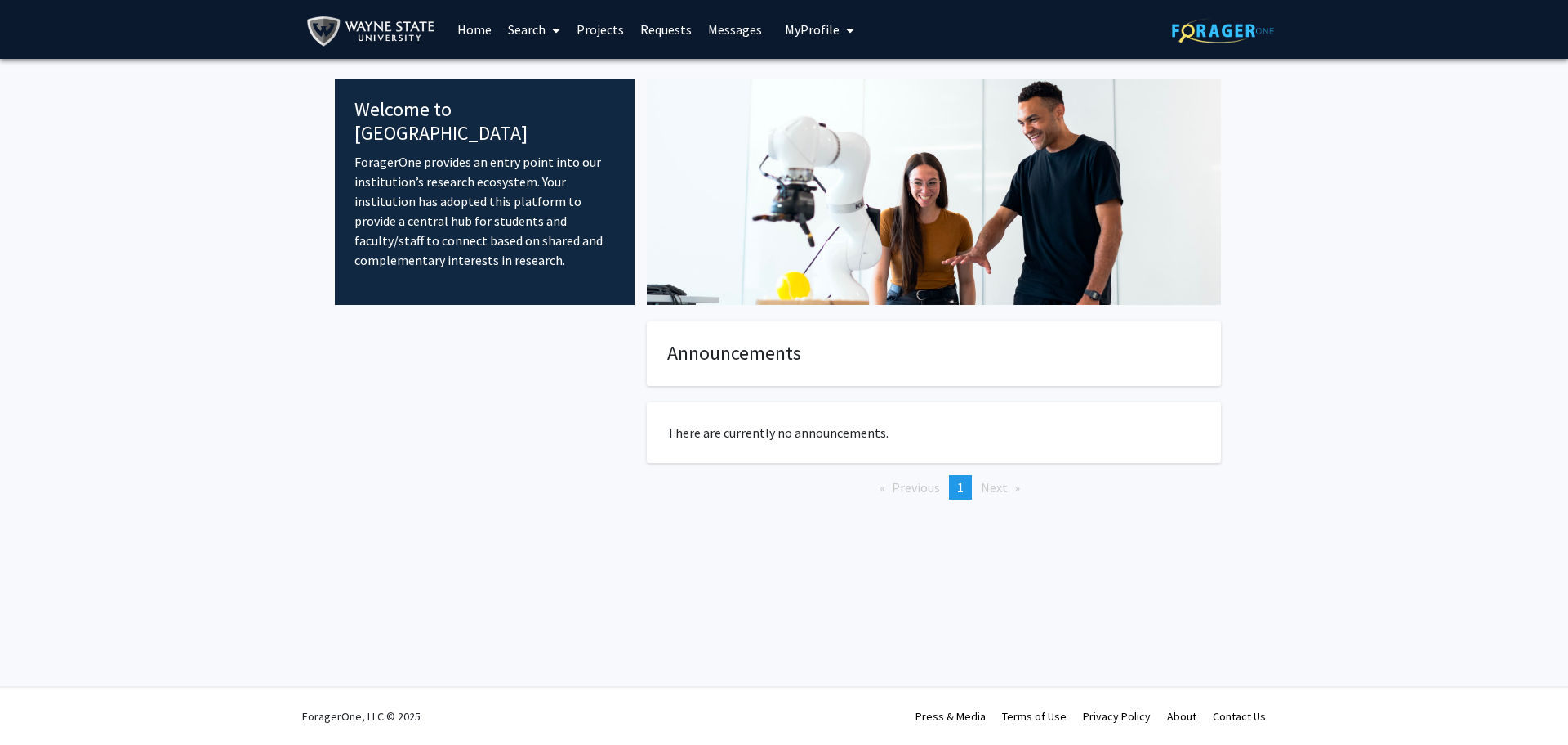
click at [480, 32] on link "Home" at bounding box center [475, 30] width 50 height 57
click at [819, 32] on span "My Profile" at bounding box center [812, 30] width 55 height 16
click at [598, 30] on link "Projects" at bounding box center [600, 30] width 64 height 57
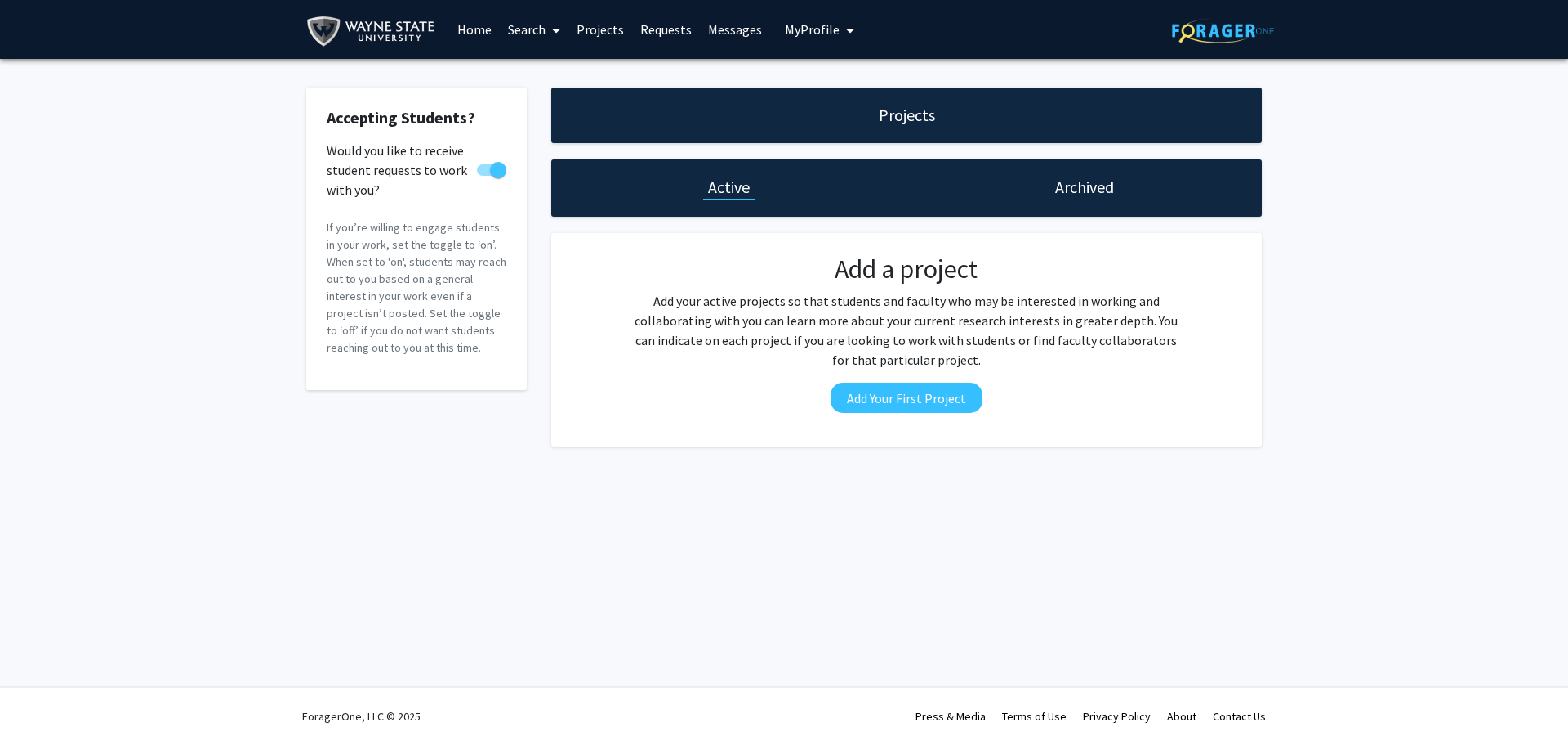
click at [518, 32] on link "Search" at bounding box center [534, 30] width 68 height 57
click at [401, 26] on img at bounding box center [374, 31] width 136 height 37
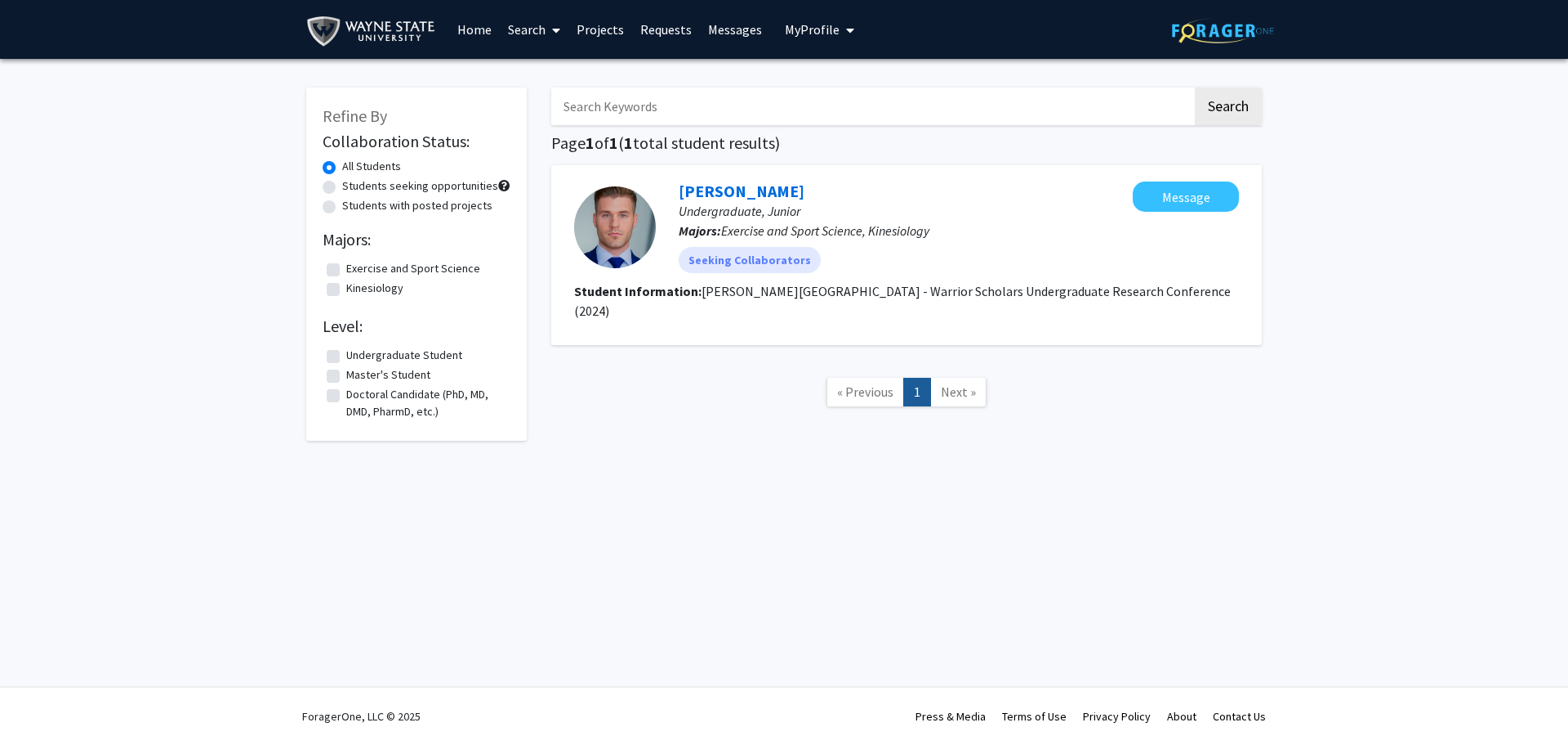
checkbox input "false"
